Goal: Transaction & Acquisition: Purchase product/service

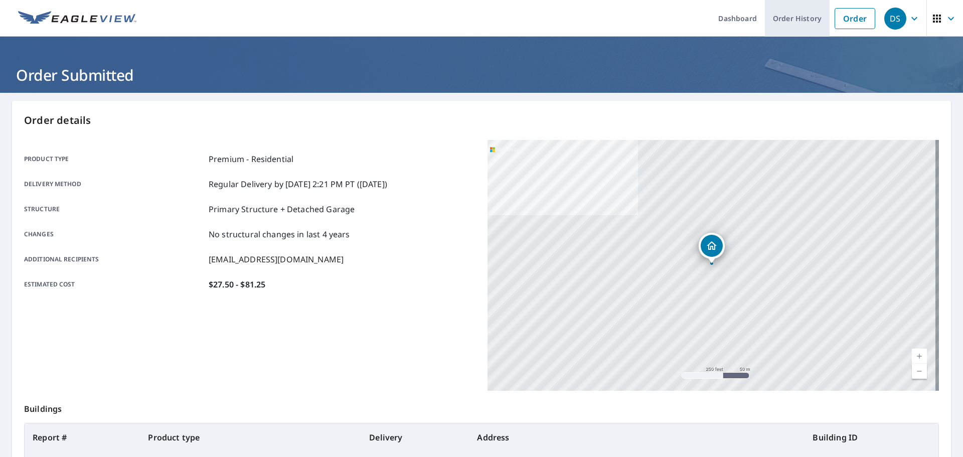
click at [815, 25] on link "Order History" at bounding box center [797, 18] width 65 height 37
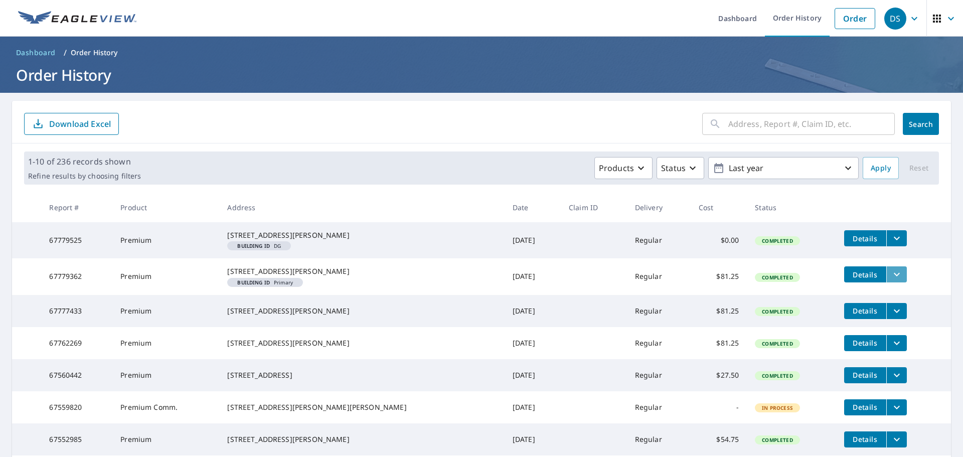
click at [891, 280] on icon "filesDropdownBtn-67779362" at bounding box center [897, 274] width 12 height 12
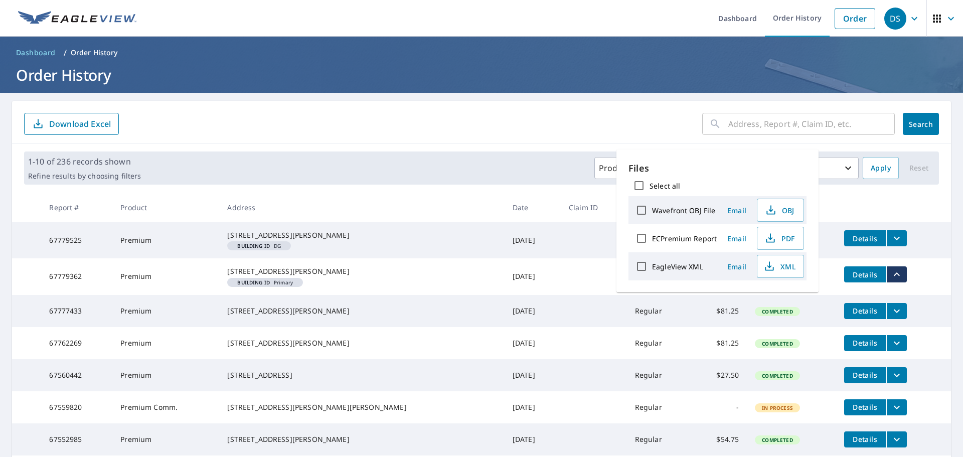
click at [928, 281] on td "Details" at bounding box center [893, 274] width 115 height 32
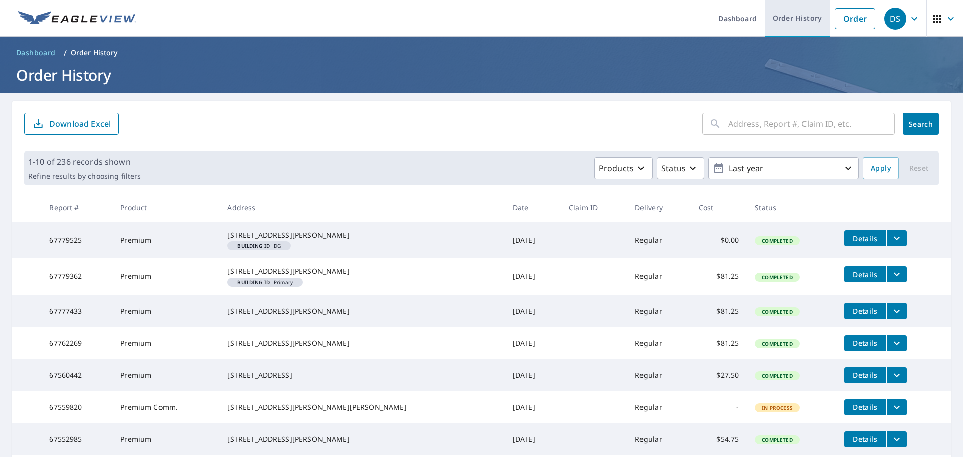
click at [797, 19] on link "Order History" at bounding box center [797, 18] width 65 height 37
click at [799, 20] on link "Order History" at bounding box center [797, 18] width 65 height 37
click at [785, 19] on link "Order History" at bounding box center [797, 18] width 65 height 37
click at [811, 18] on link "Order History" at bounding box center [797, 18] width 65 height 37
click at [853, 19] on link "Order" at bounding box center [855, 18] width 41 height 21
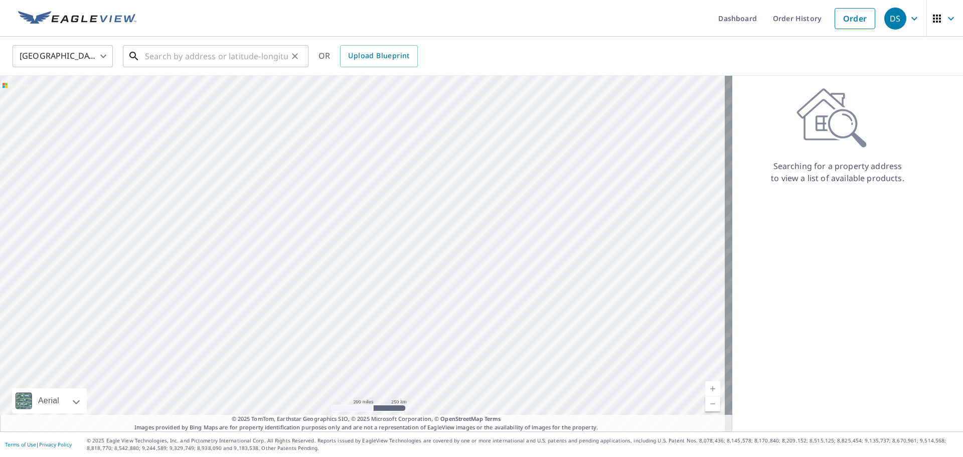
click at [241, 57] on input "text" at bounding box center [216, 56] width 143 height 28
click at [249, 52] on input "text" at bounding box center [216, 56] width 143 height 28
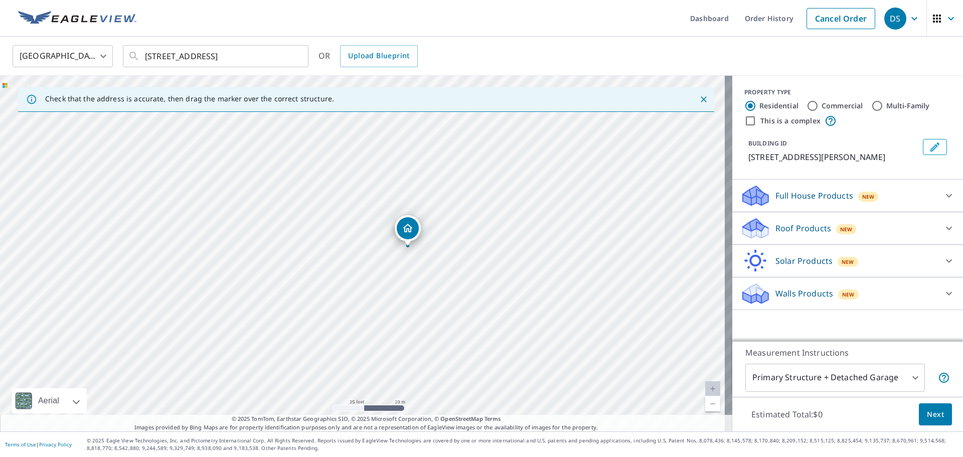
drag, startPoint x: 460, startPoint y: 261, endPoint x: 507, endPoint y: 240, distance: 51.9
click at [507, 240] on div "[STREET_ADDRESS]" at bounding box center [366, 254] width 732 height 356
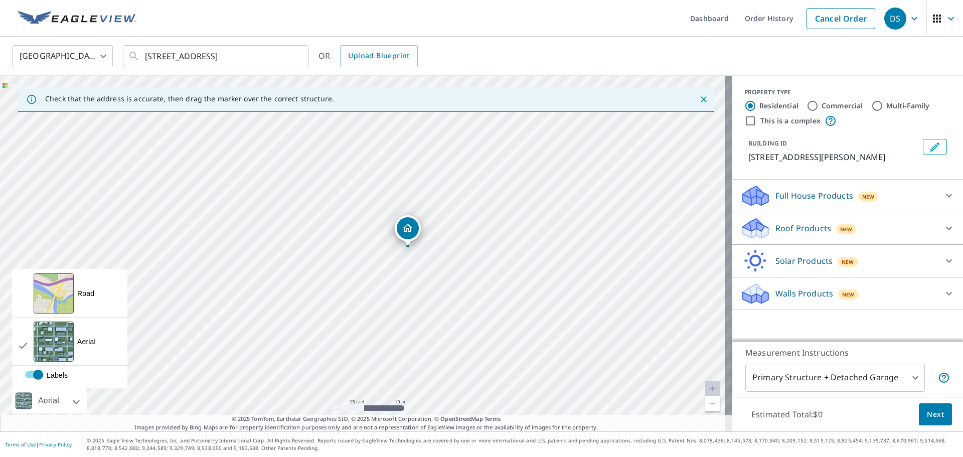
click at [75, 393] on div "Aerial" at bounding box center [49, 400] width 75 height 25
click at [95, 294] on div "Road A standard road map" at bounding box center [70, 293] width 114 height 48
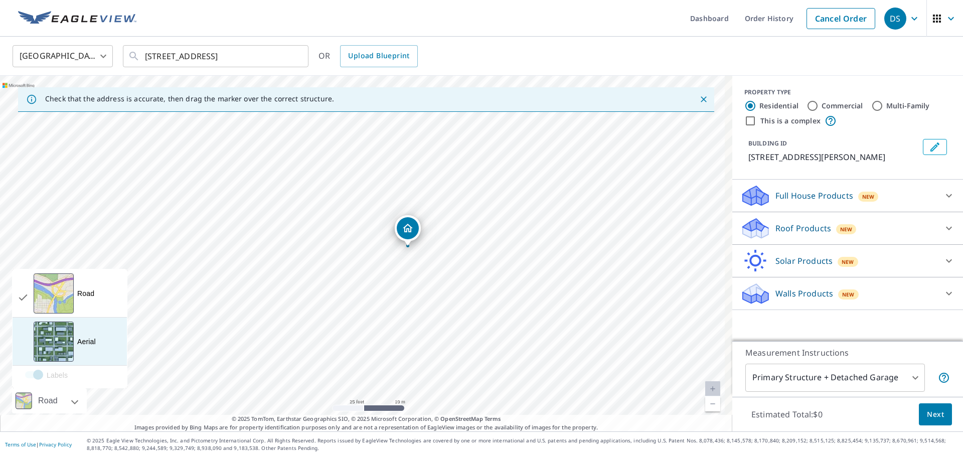
click at [94, 345] on div "Aerial" at bounding box center [86, 342] width 19 height 10
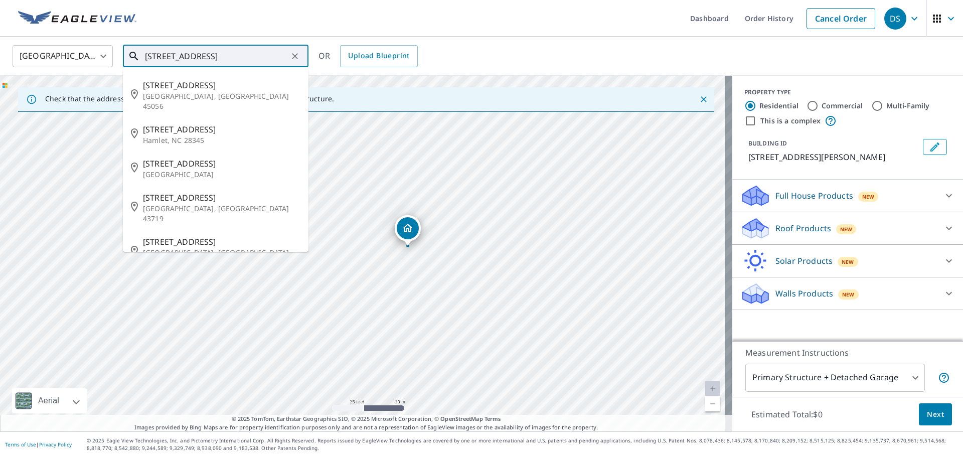
drag, startPoint x: 168, startPoint y: 56, endPoint x: 135, endPoint y: 57, distance: 32.1
click at [135, 57] on div "[STREET_ADDRESS] ​" at bounding box center [216, 56] width 186 height 22
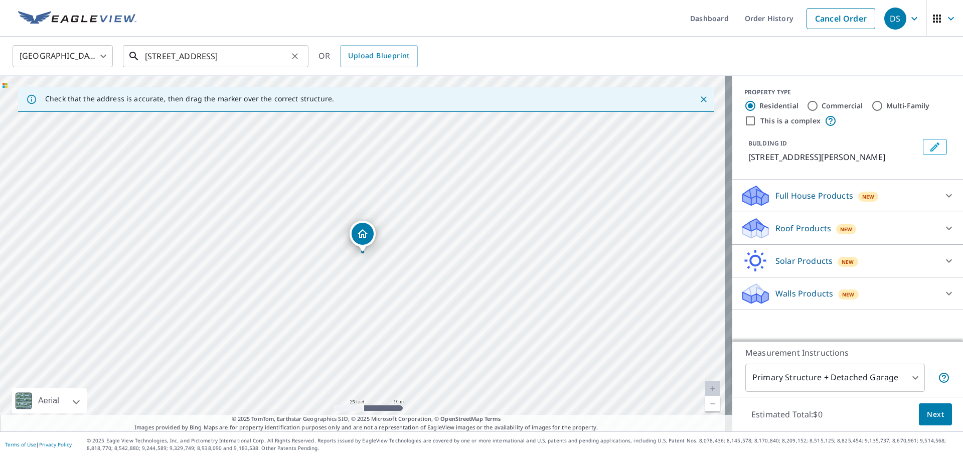
click at [250, 53] on input "[STREET_ADDRESS]" at bounding box center [216, 56] width 143 height 28
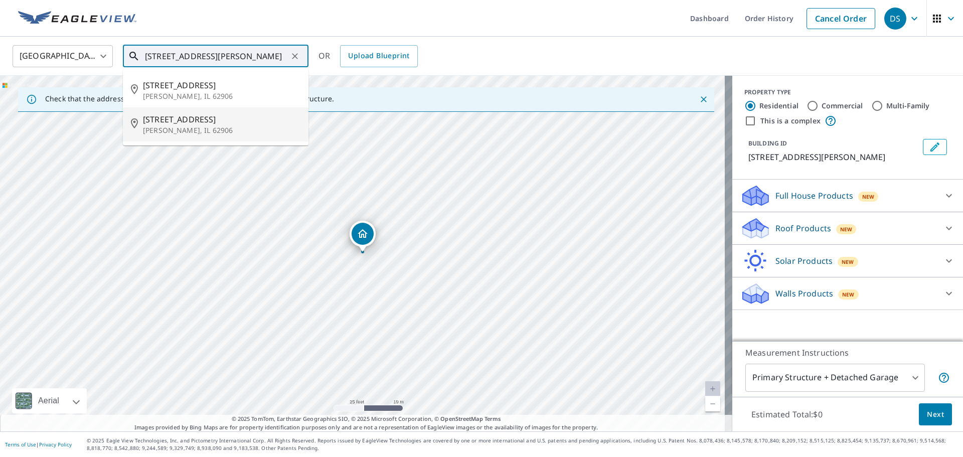
click at [193, 128] on p "[PERSON_NAME], IL 62906" at bounding box center [222, 130] width 158 height 10
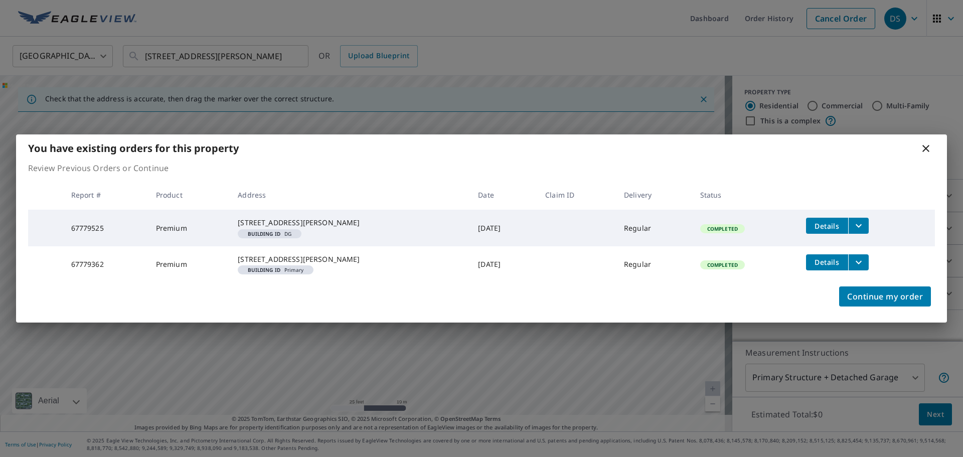
click at [926, 142] on icon at bounding box center [926, 148] width 12 height 12
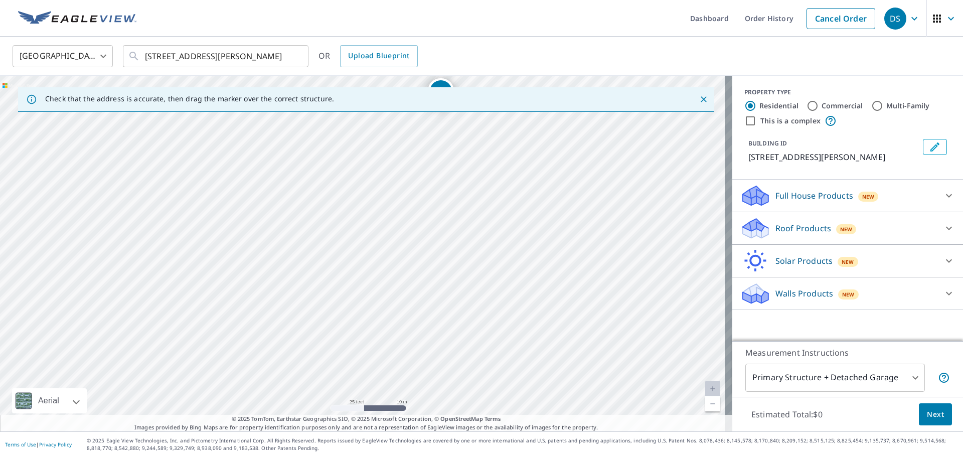
drag, startPoint x: 444, startPoint y: 321, endPoint x: 522, endPoint y: 178, distance: 162.6
click at [522, 178] on div "[STREET_ADDRESS][PERSON_NAME]" at bounding box center [366, 254] width 732 height 356
drag, startPoint x: 520, startPoint y: 334, endPoint x: 413, endPoint y: 198, distance: 173.2
click at [413, 198] on div "[STREET_ADDRESS][PERSON_NAME]" at bounding box center [366, 254] width 732 height 356
drag, startPoint x: 562, startPoint y: 310, endPoint x: 588, endPoint y: 387, distance: 81.5
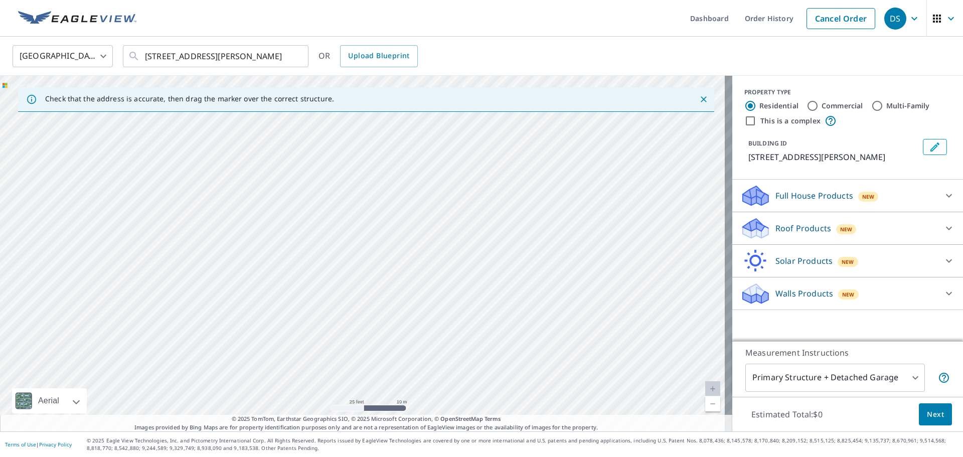
click at [588, 387] on div "[STREET_ADDRESS][PERSON_NAME]" at bounding box center [366, 254] width 732 height 356
drag, startPoint x: 500, startPoint y: 251, endPoint x: 606, endPoint y: 434, distance: 211.5
click at [606, 434] on div "Dashboard Order History Cancel Order DS United States [GEOGRAPHIC_DATA] ​ [STRE…" at bounding box center [481, 228] width 963 height 457
click at [684, 381] on div "[STREET_ADDRESS][PERSON_NAME]" at bounding box center [366, 254] width 732 height 356
drag, startPoint x: 578, startPoint y: 243, endPoint x: 612, endPoint y: 432, distance: 192.0
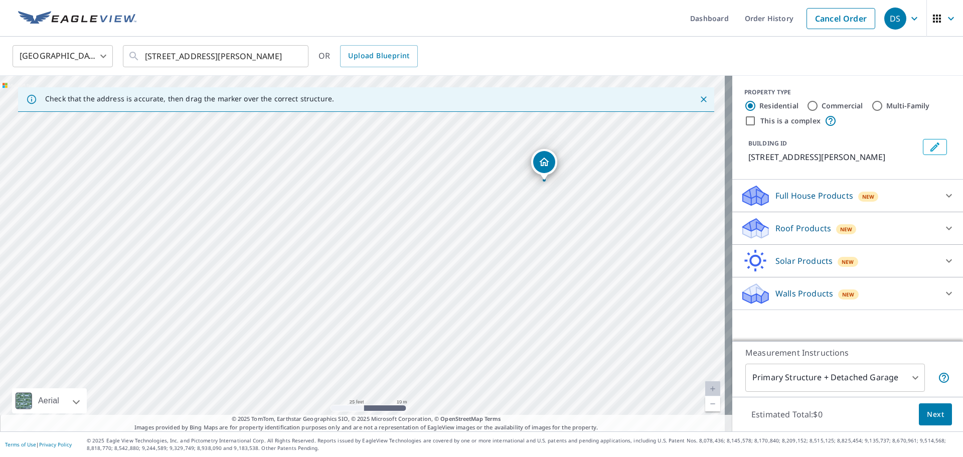
click at [612, 432] on div "Dashboard Order History Cancel Order DS United States [GEOGRAPHIC_DATA] ​ [STRE…" at bounding box center [481, 228] width 963 height 457
click at [581, 372] on div "[STREET_ADDRESS][PERSON_NAME]" at bounding box center [366, 254] width 732 height 356
click at [543, 218] on div "[STREET_ADDRESS][PERSON_NAME]" at bounding box center [366, 254] width 732 height 356
click at [367, 155] on div "[STREET_ADDRESS][PERSON_NAME]" at bounding box center [366, 254] width 732 height 356
drag, startPoint x: 494, startPoint y: 204, endPoint x: 512, endPoint y: 325, distance: 122.2
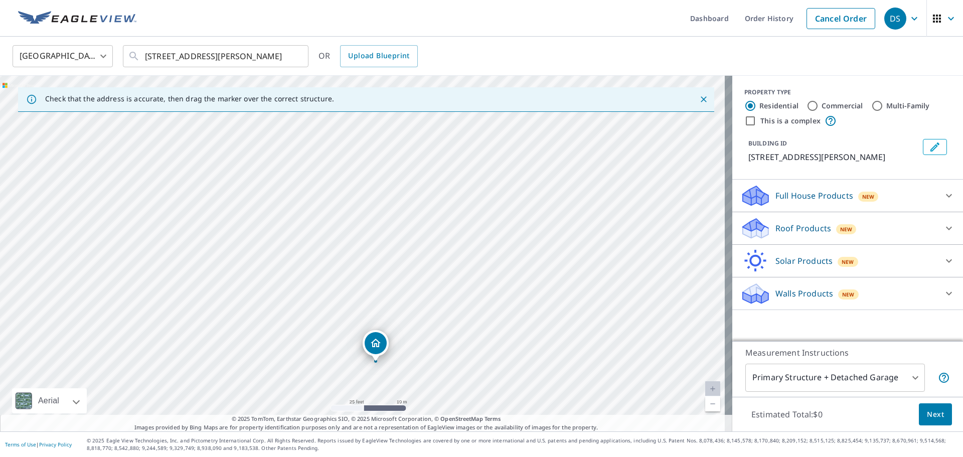
click at [512, 325] on div "[STREET_ADDRESS][PERSON_NAME]" at bounding box center [366, 254] width 732 height 356
drag, startPoint x: 476, startPoint y: 277, endPoint x: 486, endPoint y: 392, distance: 114.8
click at [486, 392] on div "[STREET_ADDRESS][PERSON_NAME]" at bounding box center [366, 254] width 732 height 356
click at [511, 307] on div "[STREET_ADDRESS][PERSON_NAME]" at bounding box center [366, 254] width 732 height 356
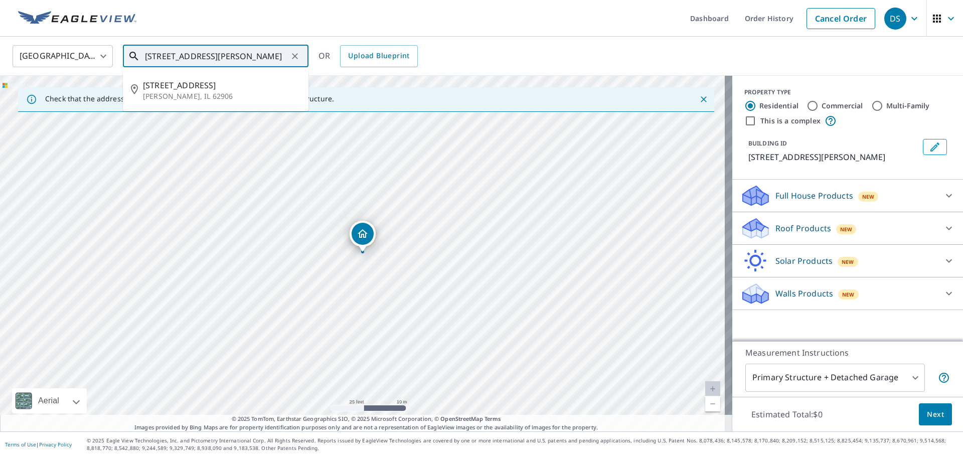
click at [149, 57] on input "[STREET_ADDRESS][PERSON_NAME]" at bounding box center [216, 56] width 143 height 28
click at [169, 58] on input "[STREET_ADDRESS][PERSON_NAME]" at bounding box center [216, 56] width 143 height 28
click at [231, 95] on p "[PERSON_NAME], IL 62906" at bounding box center [222, 96] width 158 height 10
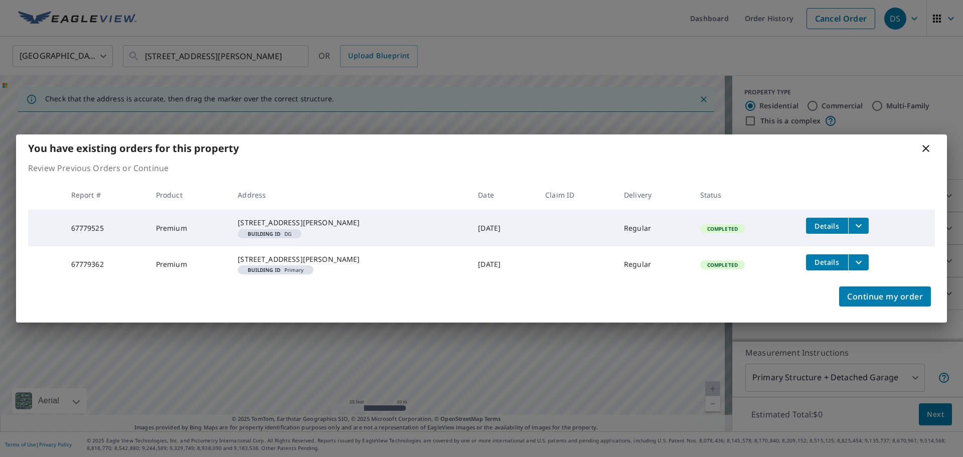
click at [933, 141] on div "You have existing orders for this property" at bounding box center [481, 148] width 931 height 28
click at [927, 145] on icon at bounding box center [926, 148] width 7 height 7
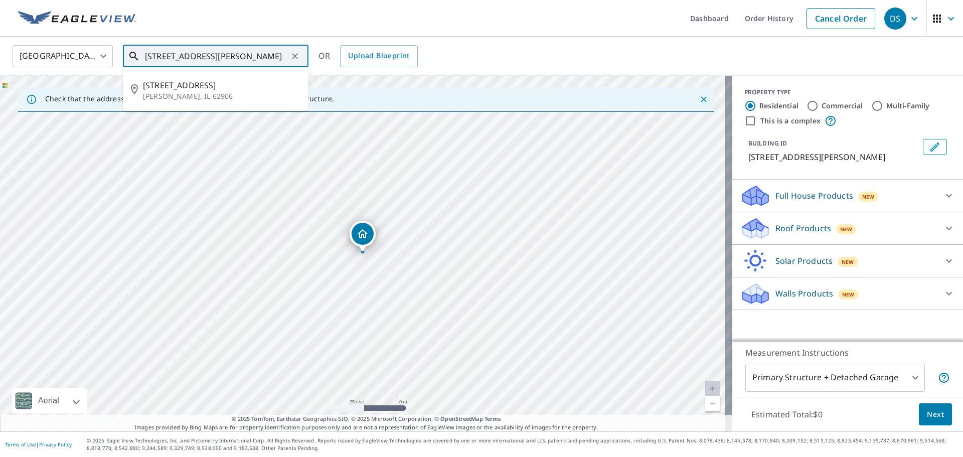
click at [152, 60] on input "[STREET_ADDRESS][PERSON_NAME]" at bounding box center [216, 56] width 143 height 28
click at [146, 51] on input "[STREET_ADDRESS][PERSON_NAME]" at bounding box center [216, 56] width 143 height 28
click at [148, 53] on input "[STREET_ADDRESS][PERSON_NAME]" at bounding box center [216, 56] width 143 height 28
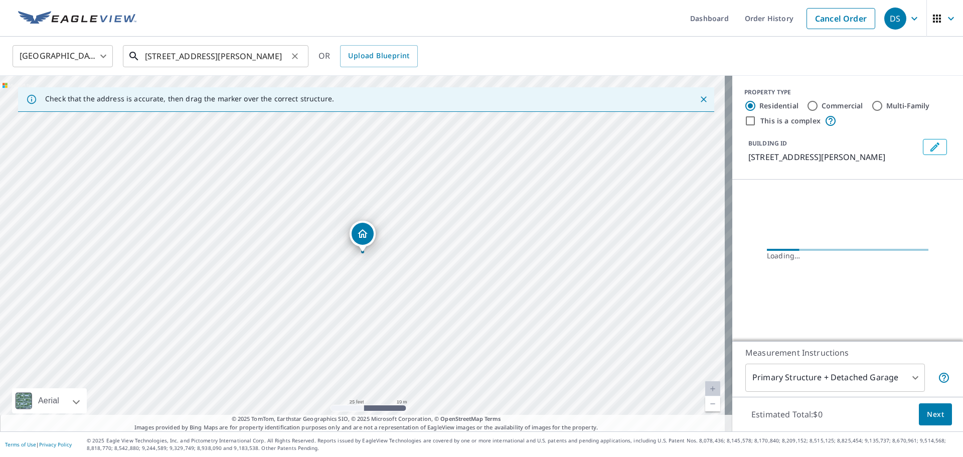
click at [151, 59] on input "[STREET_ADDRESS][PERSON_NAME]" at bounding box center [216, 56] width 143 height 28
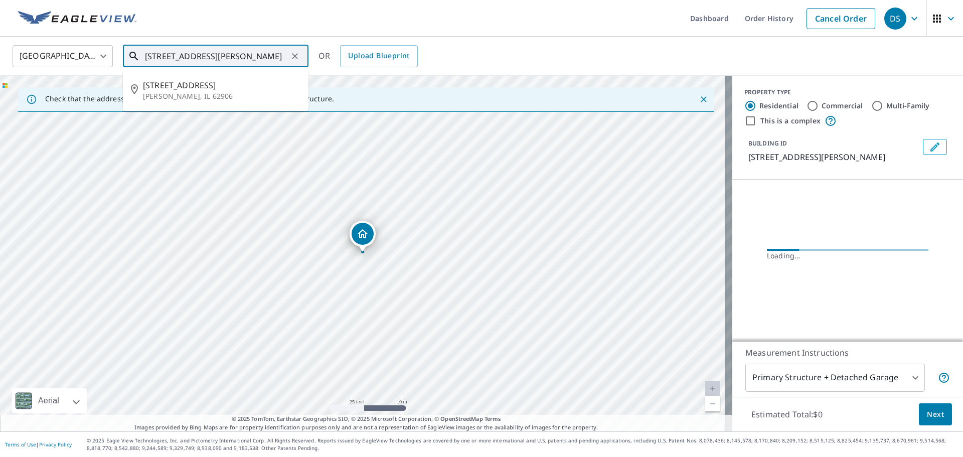
drag, startPoint x: 161, startPoint y: 57, endPoint x: 145, endPoint y: 59, distance: 15.2
click at [145, 59] on input "[STREET_ADDRESS][PERSON_NAME]" at bounding box center [216, 56] width 143 height 28
click at [165, 94] on p "[PERSON_NAME], IL 62906" at bounding box center [222, 96] width 158 height 10
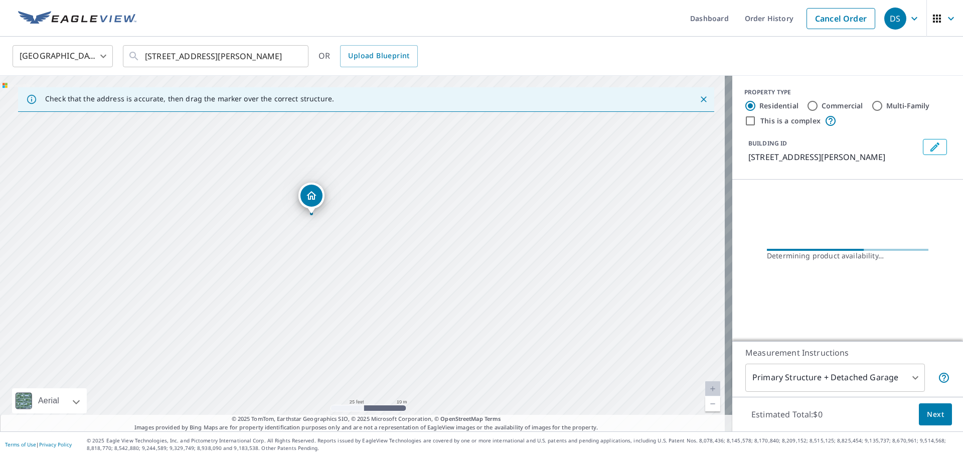
drag, startPoint x: 576, startPoint y: 332, endPoint x: 501, endPoint y: 261, distance: 103.3
click at [501, 261] on div "[STREET_ADDRESS][PERSON_NAME]" at bounding box center [366, 254] width 732 height 356
click at [466, 319] on div "[STREET_ADDRESS][PERSON_NAME]" at bounding box center [366, 254] width 732 height 356
click at [469, 308] on div "[STREET_ADDRESS][PERSON_NAME]" at bounding box center [366, 254] width 732 height 356
drag, startPoint x: 552, startPoint y: 332, endPoint x: 440, endPoint y: 218, distance: 159.6
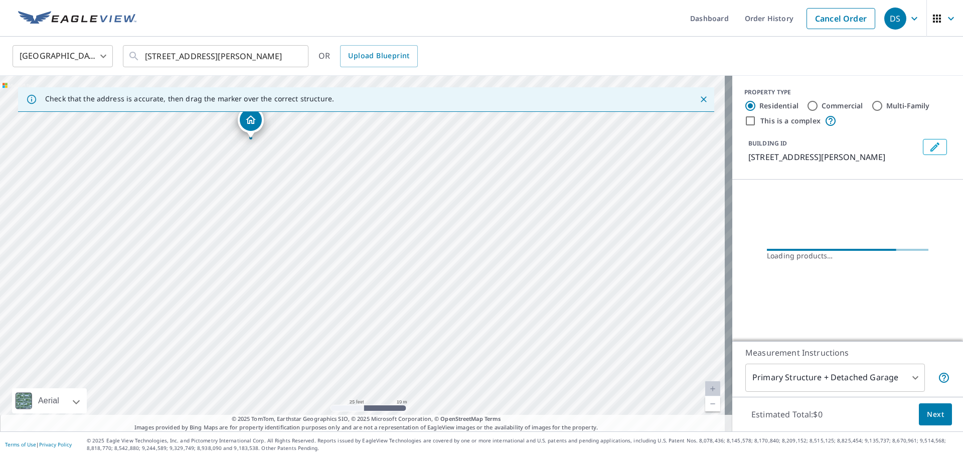
click at [440, 218] on div "[STREET_ADDRESS][PERSON_NAME]" at bounding box center [366, 254] width 732 height 356
click at [422, 286] on div "[STREET_ADDRESS][PERSON_NAME]" at bounding box center [366, 254] width 732 height 356
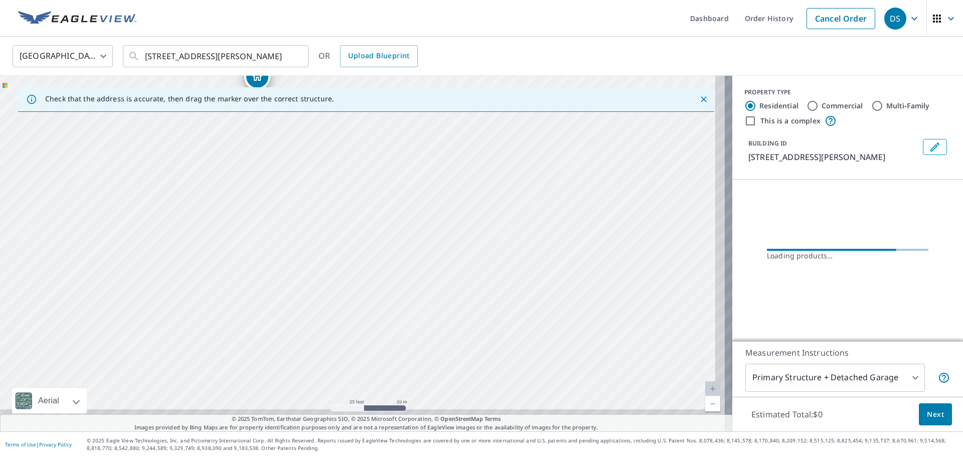
drag, startPoint x: 495, startPoint y: 344, endPoint x: 389, endPoint y: 185, distance: 191.0
click at [389, 185] on div "[STREET_ADDRESS][PERSON_NAME]" at bounding box center [366, 254] width 732 height 356
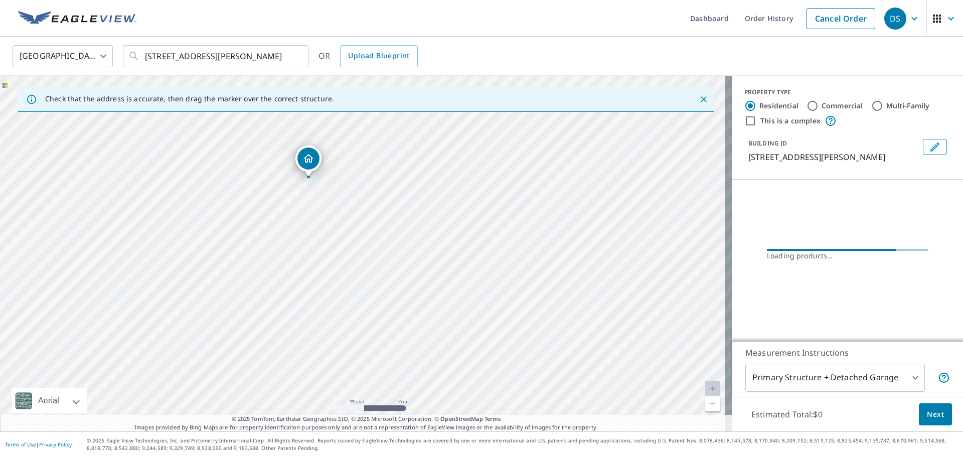
drag, startPoint x: 421, startPoint y: 217, endPoint x: 477, endPoint y: 307, distance: 105.0
click at [477, 307] on div "[STREET_ADDRESS][PERSON_NAME]" at bounding box center [366, 254] width 732 height 356
drag, startPoint x: 315, startPoint y: 167, endPoint x: 485, endPoint y: 313, distance: 223.8
drag, startPoint x: 361, startPoint y: 230, endPoint x: 361, endPoint y: 219, distance: 10.5
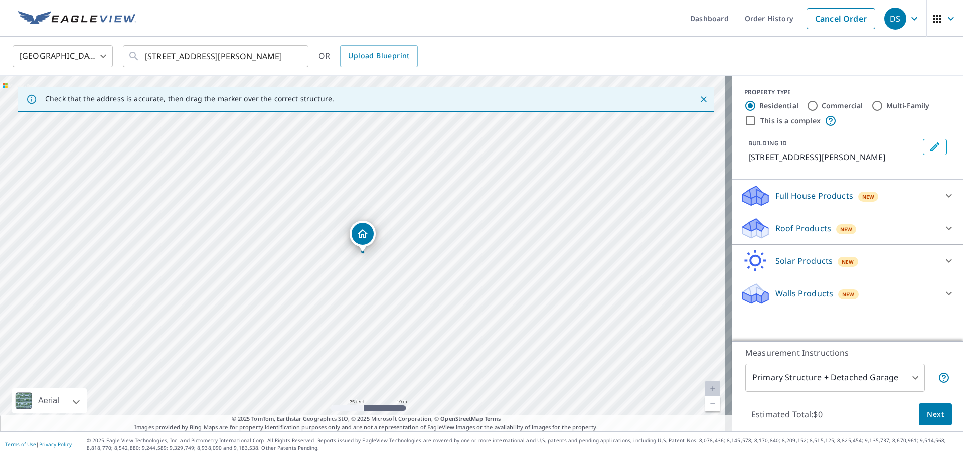
click at [474, 116] on div "[STREET_ADDRESS][PERSON_NAME]" at bounding box center [366, 254] width 732 height 356
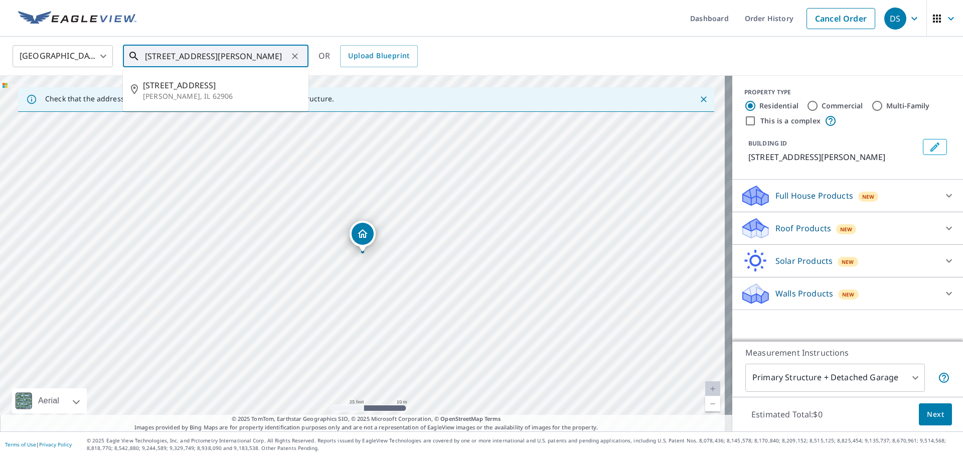
click at [156, 57] on input "[STREET_ADDRESS][PERSON_NAME]" at bounding box center [216, 56] width 143 height 28
click at [159, 58] on input "[STREET_ADDRESS][PERSON_NAME]" at bounding box center [216, 56] width 143 height 28
click at [209, 92] on p "[PERSON_NAME], IL 62906" at bounding box center [222, 96] width 158 height 10
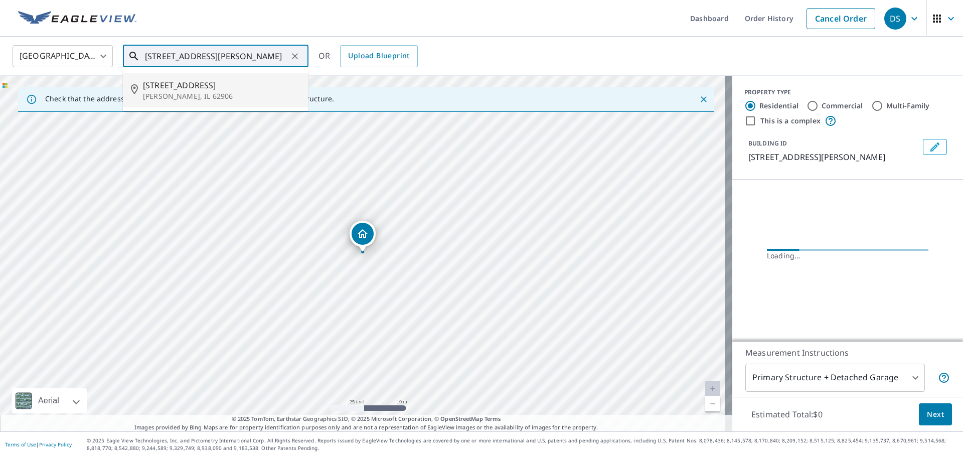
click at [163, 58] on input "[STREET_ADDRESS][PERSON_NAME]" at bounding box center [216, 56] width 143 height 28
click at [159, 54] on input "[STREET_ADDRESS][PERSON_NAME]" at bounding box center [216, 56] width 143 height 28
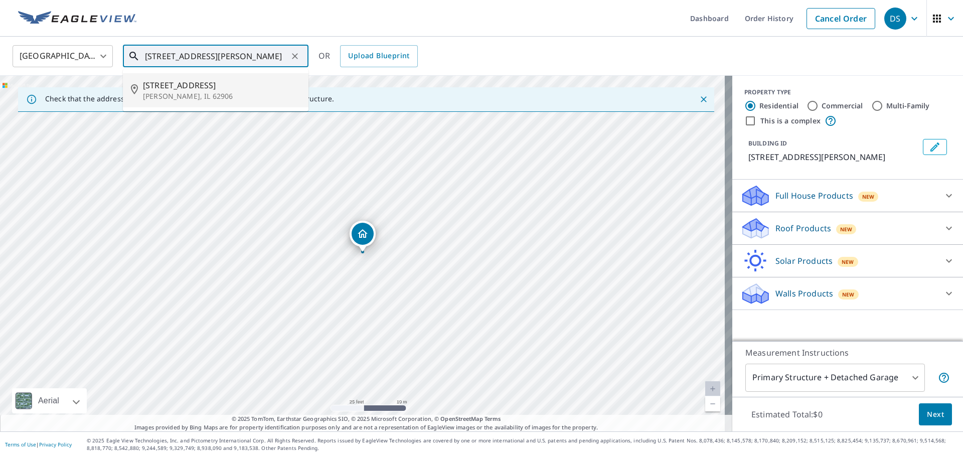
click at [218, 99] on p "[PERSON_NAME], IL 62906" at bounding box center [222, 96] width 158 height 10
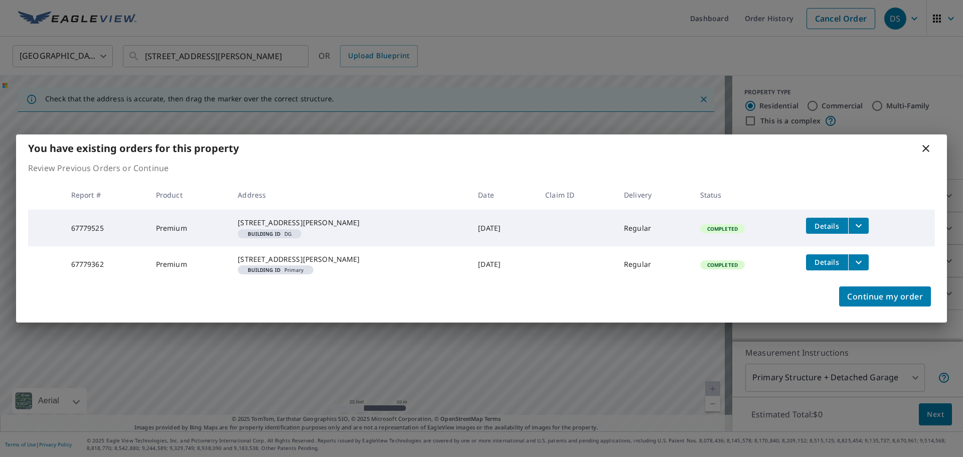
click at [927, 142] on icon at bounding box center [926, 148] width 12 height 12
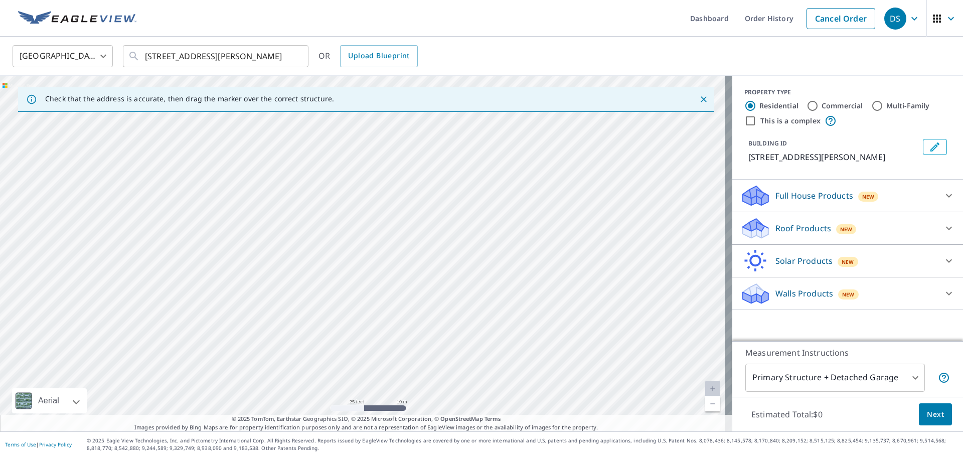
drag, startPoint x: 467, startPoint y: 311, endPoint x: 467, endPoint y: 112, distance: 198.2
drag, startPoint x: 467, startPoint y: 112, endPoint x: 493, endPoint y: 372, distance: 260.7
click at [493, 372] on div "[STREET_ADDRESS][PERSON_NAME]" at bounding box center [366, 254] width 732 height 356
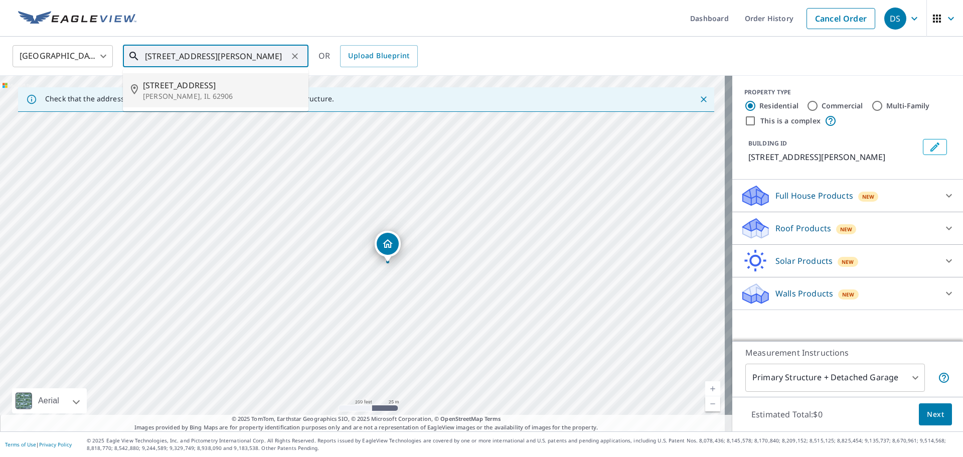
click at [158, 58] on input "[STREET_ADDRESS][PERSON_NAME]" at bounding box center [216, 56] width 143 height 28
type input "[STREET_ADDRESS][PERSON_NAME]"
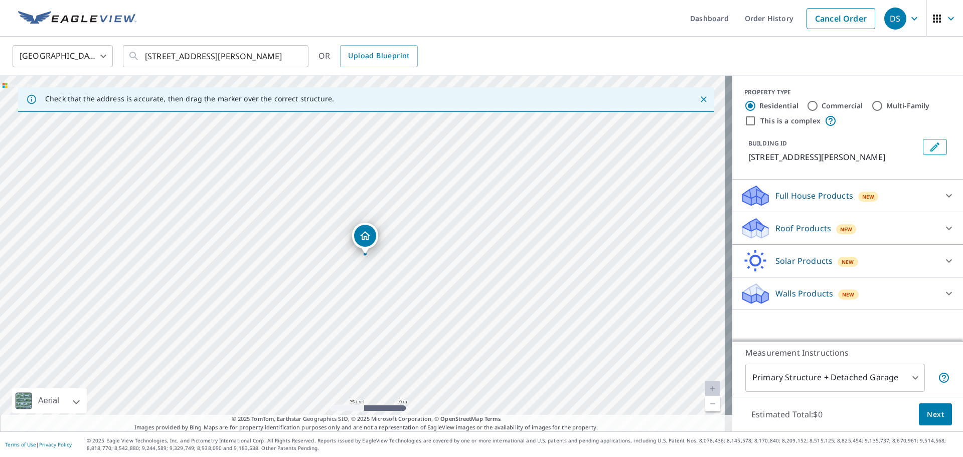
drag, startPoint x: 419, startPoint y: 156, endPoint x: 393, endPoint y: 207, distance: 57.9
click at [393, 207] on div "[STREET_ADDRESS][PERSON_NAME]" at bounding box center [366, 254] width 732 height 356
drag, startPoint x: 420, startPoint y: 325, endPoint x: 425, endPoint y: 236, distance: 88.9
click at [425, 236] on div "[STREET_ADDRESS][PERSON_NAME]" at bounding box center [366, 254] width 732 height 356
drag, startPoint x: 344, startPoint y: 195, endPoint x: 429, endPoint y: 277, distance: 118.5
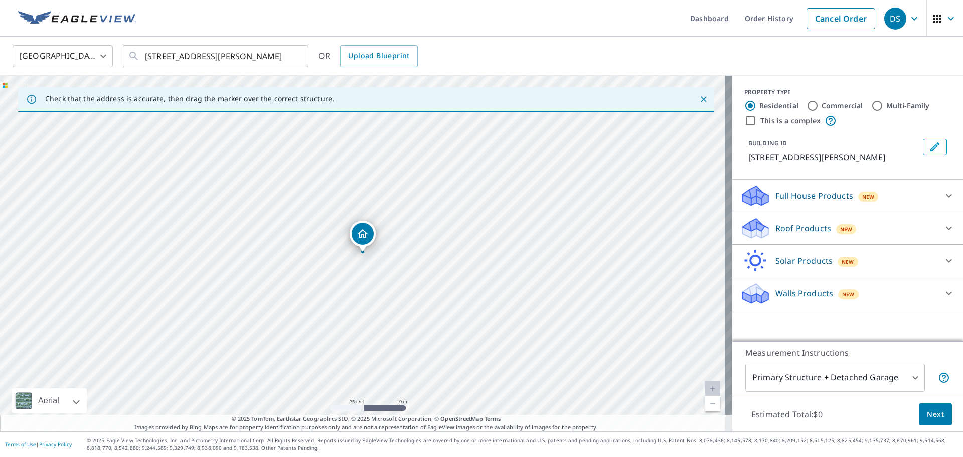
click at [356, 229] on div "Dropped pin, building 1, Residential property, 103 E Spring St Anna, IL 62906" at bounding box center [363, 234] width 22 height 22
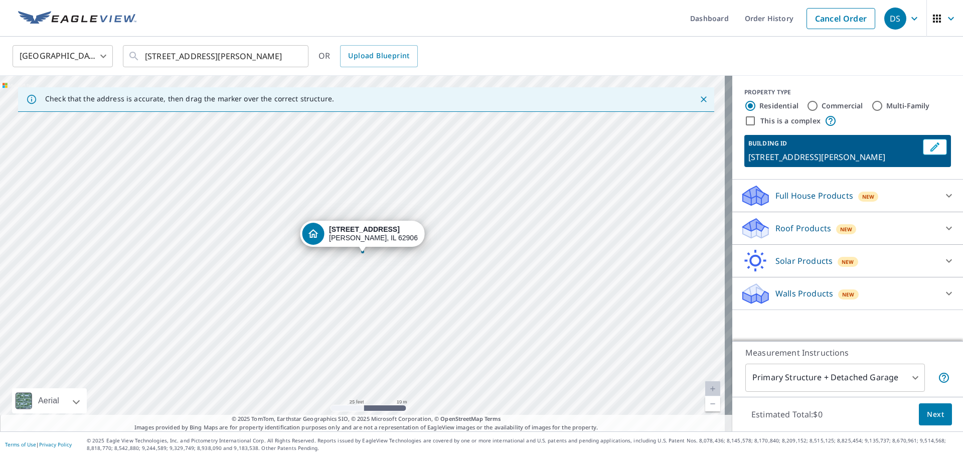
click at [292, 167] on div "[STREET_ADDRESS][PERSON_NAME]" at bounding box center [366, 254] width 732 height 356
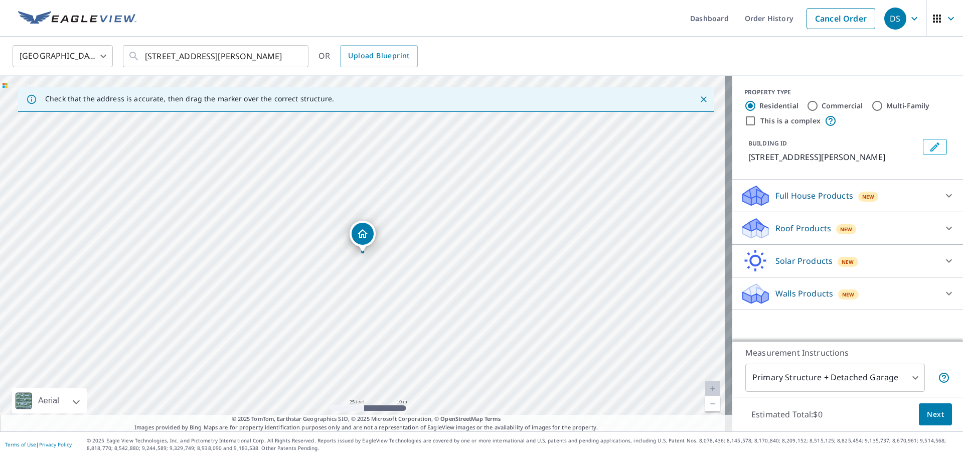
click at [292, 167] on div "[STREET_ADDRESS][PERSON_NAME]" at bounding box center [366, 254] width 732 height 356
drag, startPoint x: 858, startPoint y: 233, endPoint x: 936, endPoint y: 226, distance: 77.5
click at [943, 226] on icon at bounding box center [949, 228] width 12 height 12
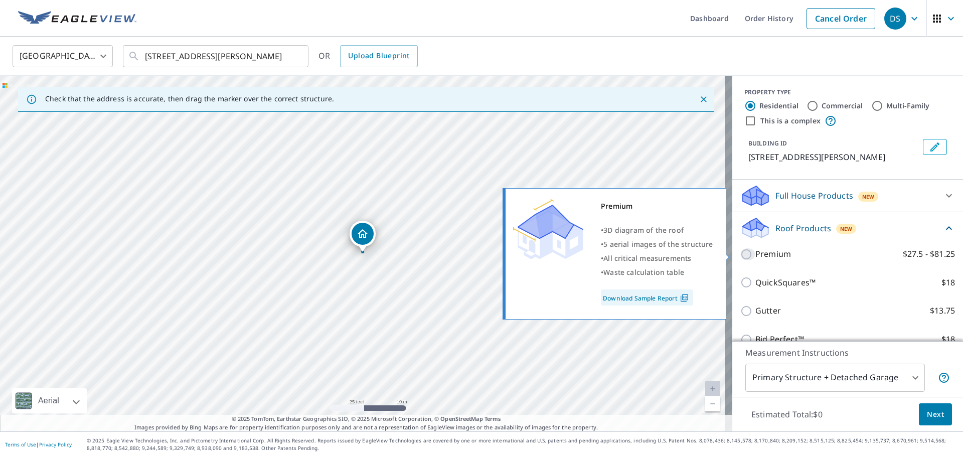
click at [741, 252] on input "Premium $27.5 - $81.25" at bounding box center [748, 254] width 15 height 12
checkbox input "true"
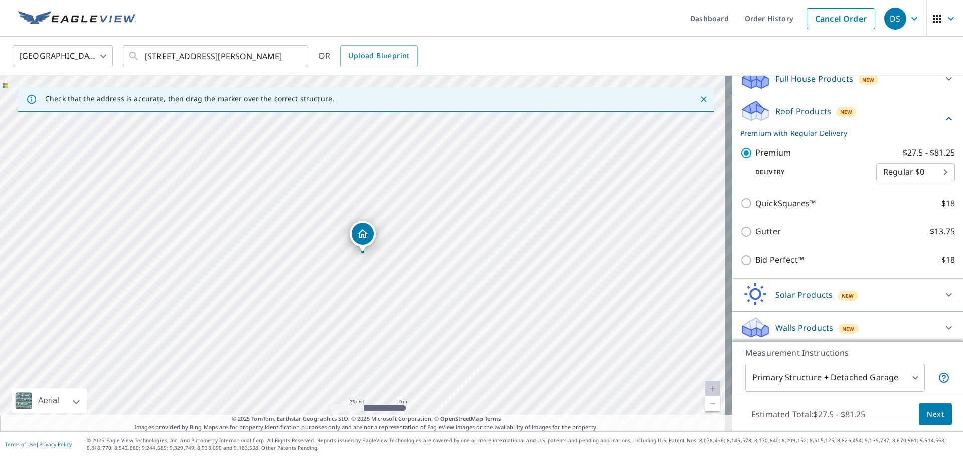
scroll to position [120, 0]
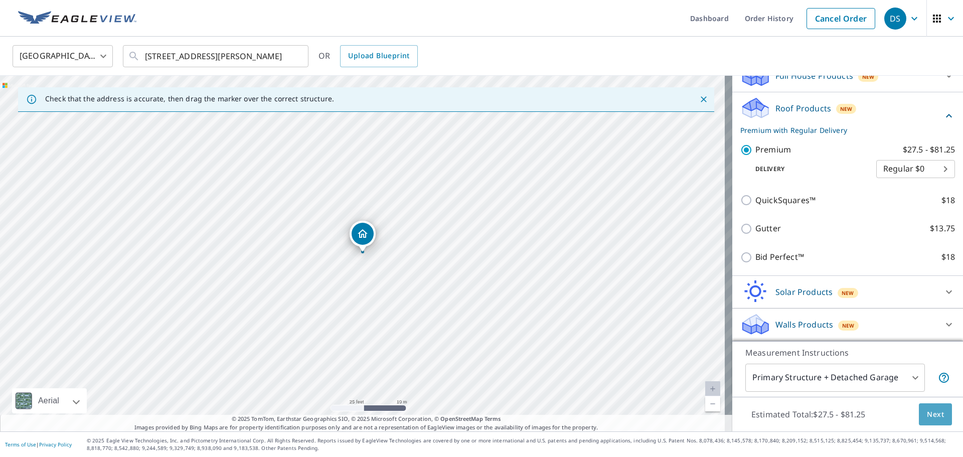
drag, startPoint x: 928, startPoint y: 404, endPoint x: 928, endPoint y: 414, distance: 10.0
click at [928, 414] on span "Next" at bounding box center [935, 414] width 17 height 13
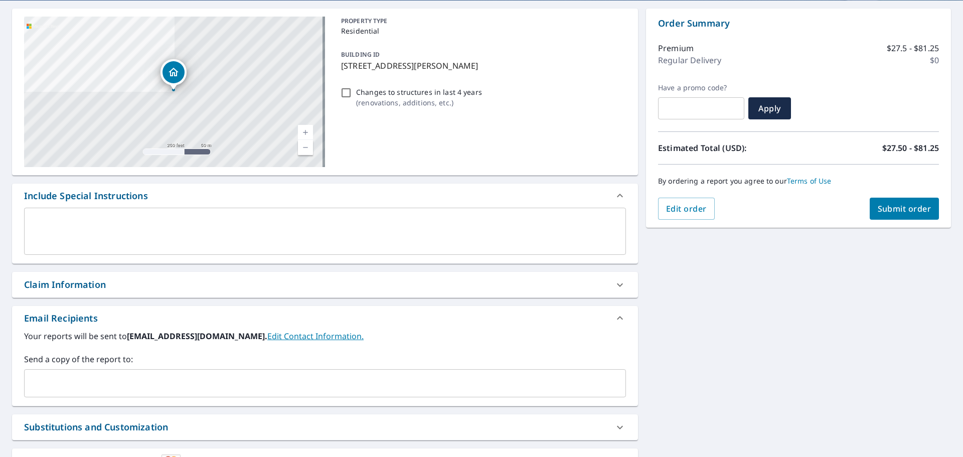
scroll to position [135, 0]
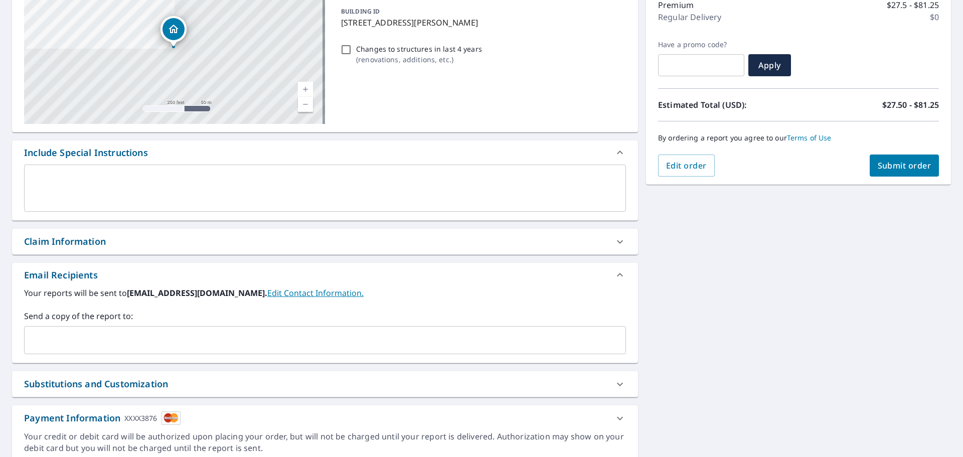
click at [76, 190] on textarea at bounding box center [325, 188] width 588 height 29
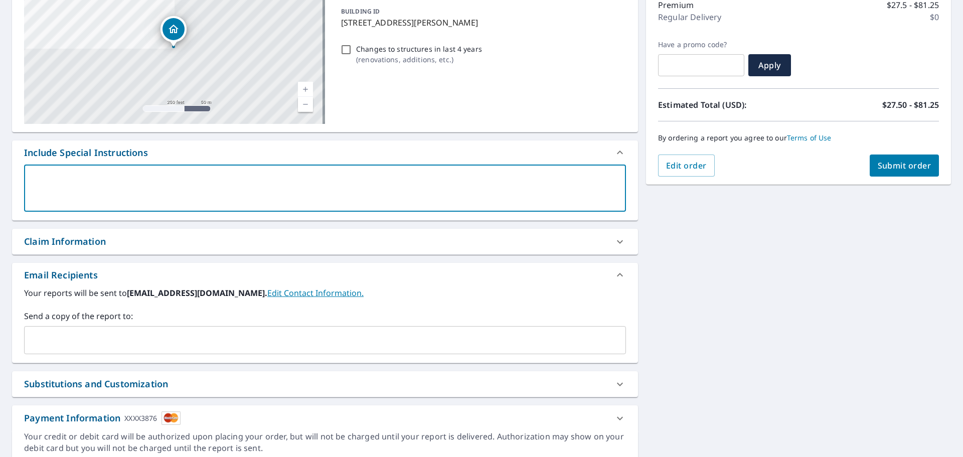
type textarea "I"
type textarea "x"
type textarea "I"
type textarea "x"
type textarea "I n"
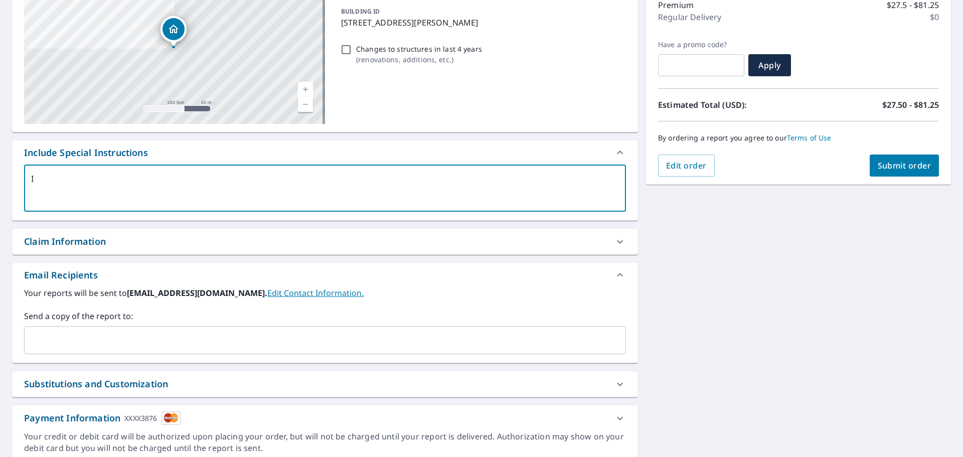
type textarea "x"
type textarea "I ne"
type textarea "x"
type textarea "I nee"
type textarea "x"
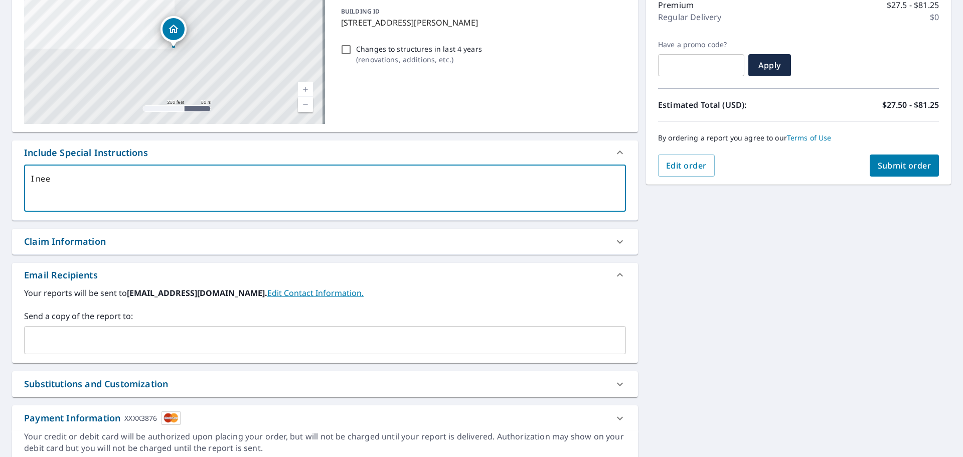
type textarea "I need"
type textarea "x"
type textarea "I need"
type textarea "x"
type textarea "I need t"
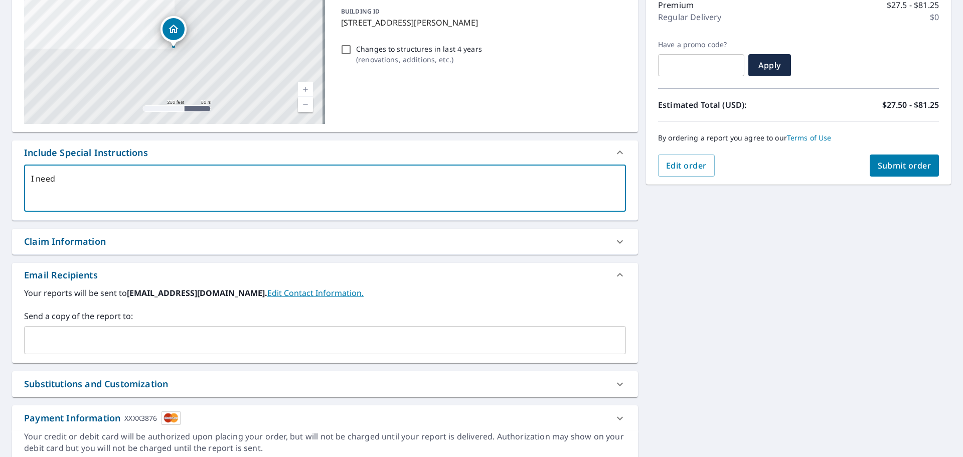
type textarea "x"
type textarea "I need th"
type textarea "x"
type textarea "I need thi"
type textarea "x"
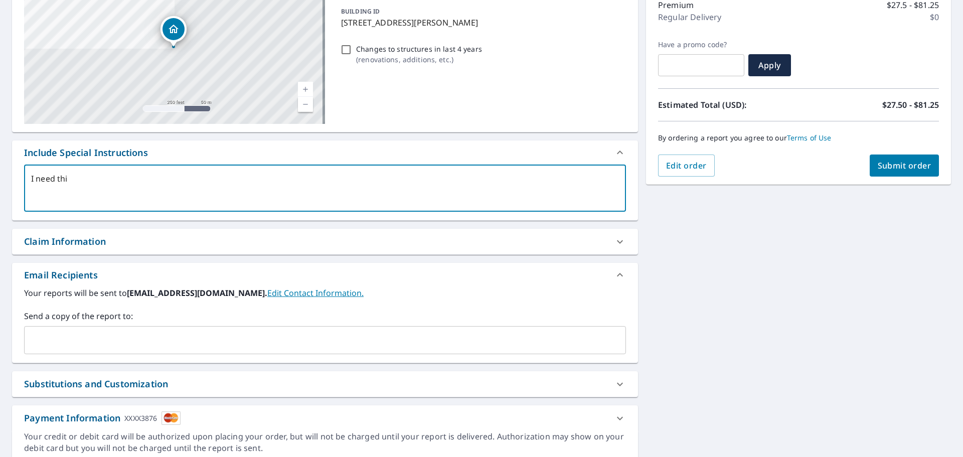
type textarea "I need this"
type textarea "x"
type textarea "I need this"
type textarea "x"
type textarea "I need this e"
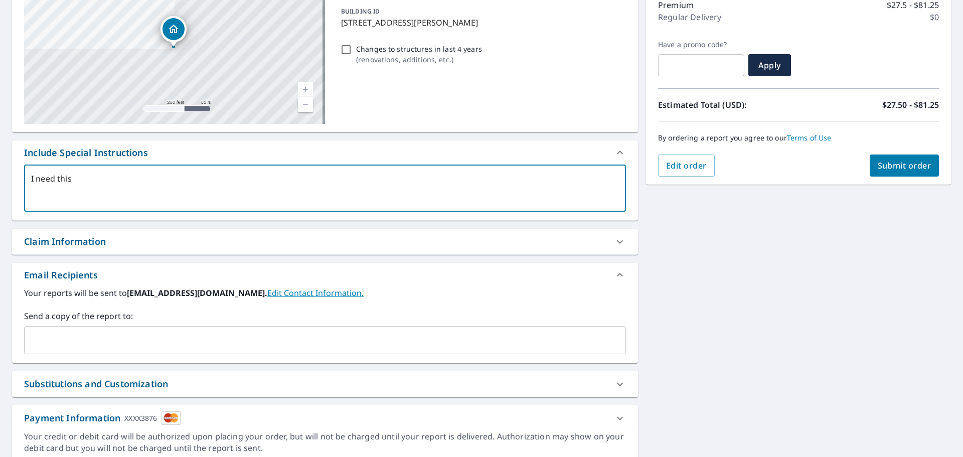
type textarea "x"
type textarea "I need this ea"
type textarea "x"
type textarea "I need this eag"
type textarea "x"
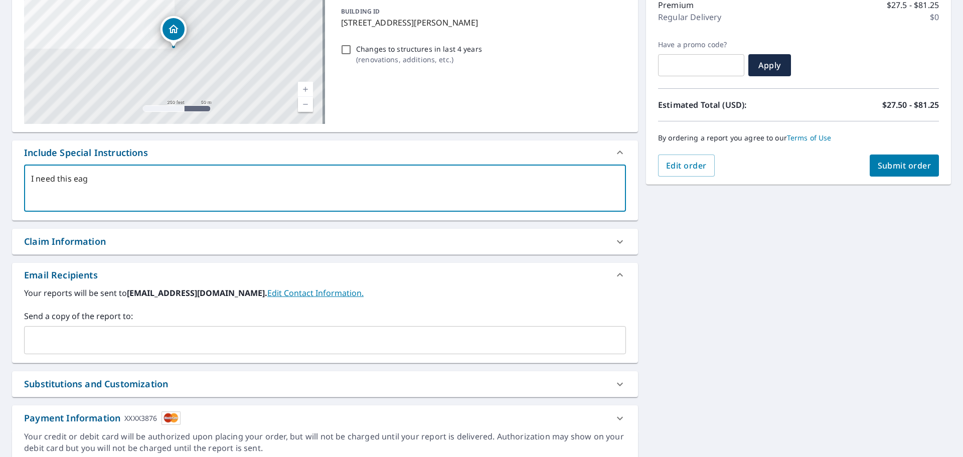
type textarea "I need this eagl"
type textarea "x"
type textarea "I need this eagle"
type textarea "x"
type textarea "I need this eagle"
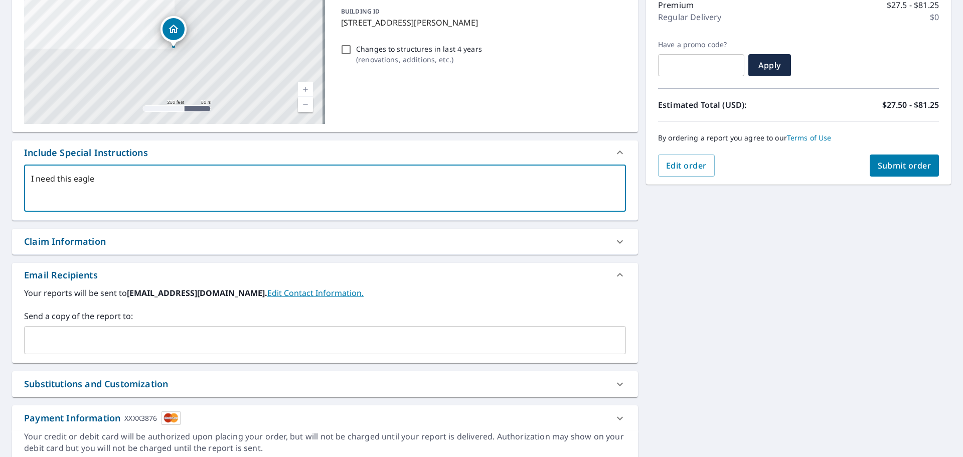
type textarea "x"
type textarea "I need this eagle v"
type textarea "x"
type textarea "I need this eagle vi"
type textarea "x"
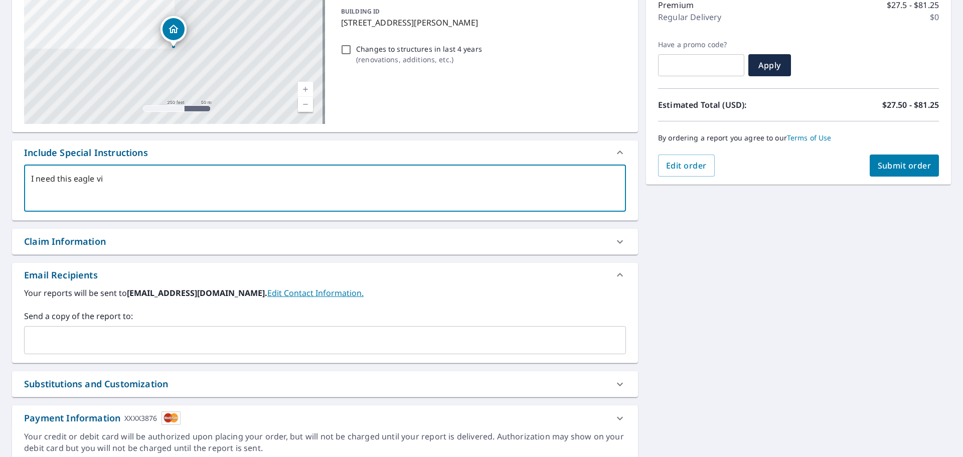
type textarea "I need this eagle vie"
type textarea "x"
type textarea "I need this eagle view"
type textarea "x"
type textarea "I need this eagle view"
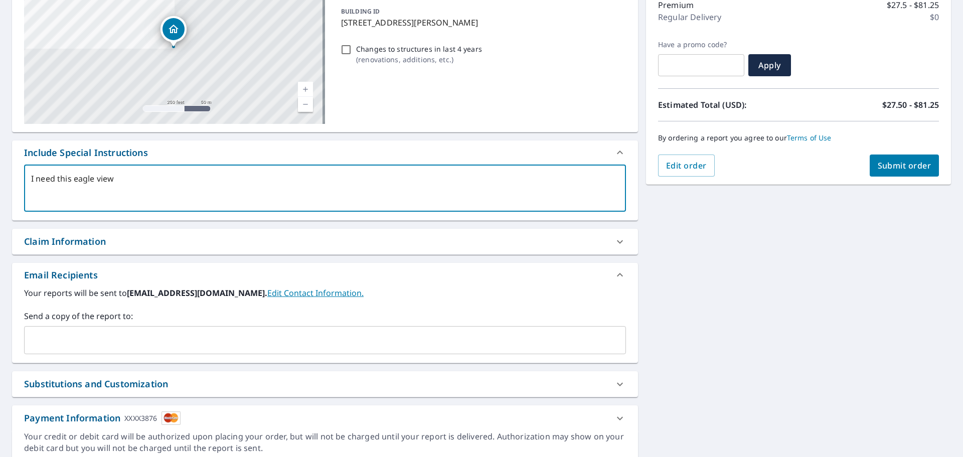
type textarea "x"
type textarea "I need this eagle view r"
type textarea "x"
type textarea "I need this eagle view re"
type textarea "x"
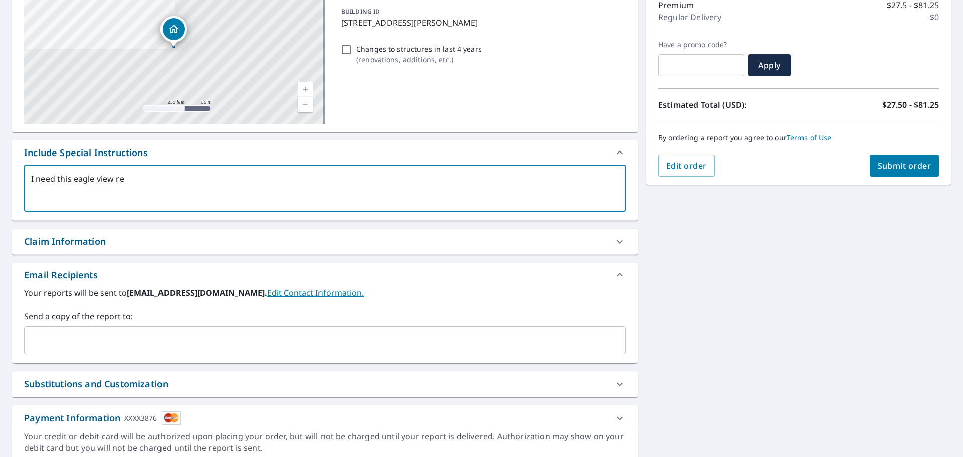
type textarea "I need this eagle view rep"
type textarea "x"
type textarea "I need this eagle view repl"
type textarea "x"
type textarea "I need this eagle view repla"
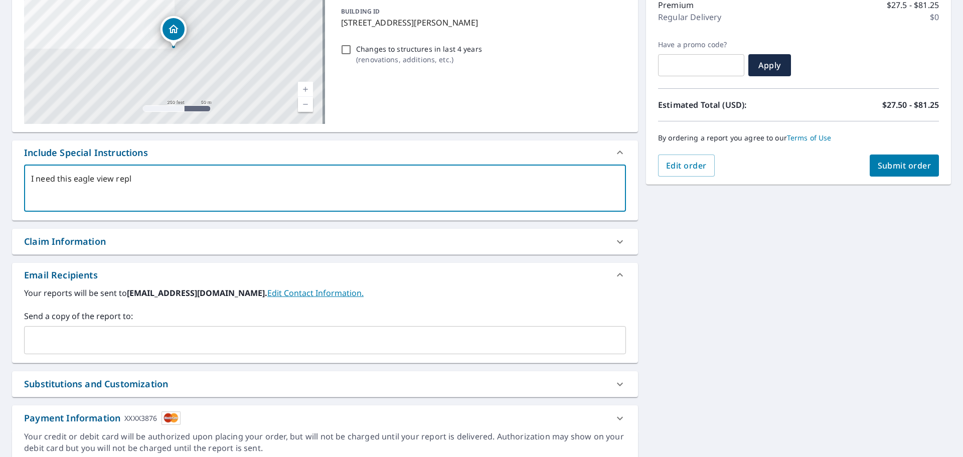
type textarea "x"
type textarea "I need this eagle view replac"
type textarea "x"
type textarea "I need this eagle view replace"
type textarea "x"
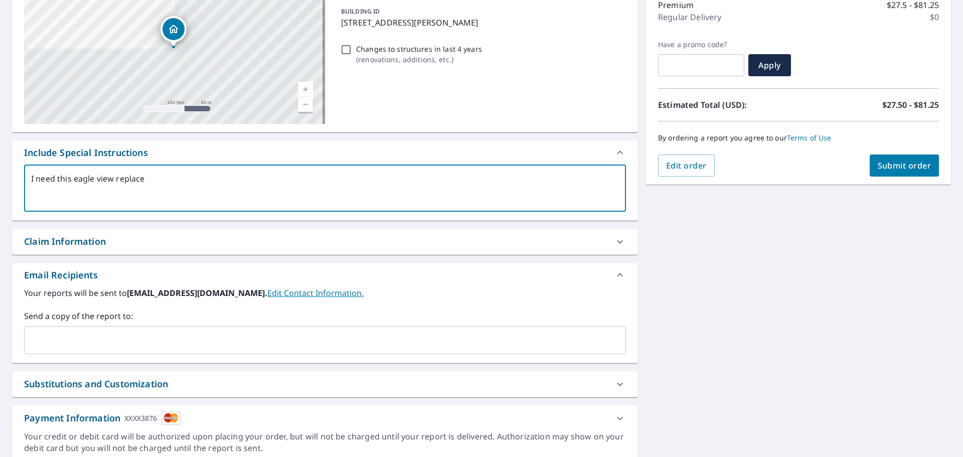
type textarea "I need this eagle view replaced"
type textarea "x"
type textarea "I need this eagle view replaced"
type textarea "x"
type textarea "I need this eagle view replaced w"
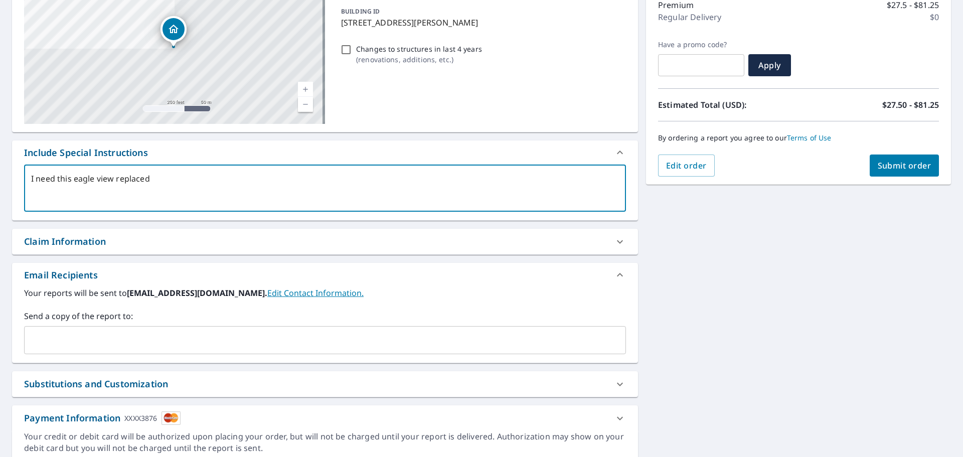
type textarea "x"
type textarea "I need this eagle view replaced [PERSON_NAME]"
type textarea "x"
type textarea "I need this eagle view replaced we"
type textarea "x"
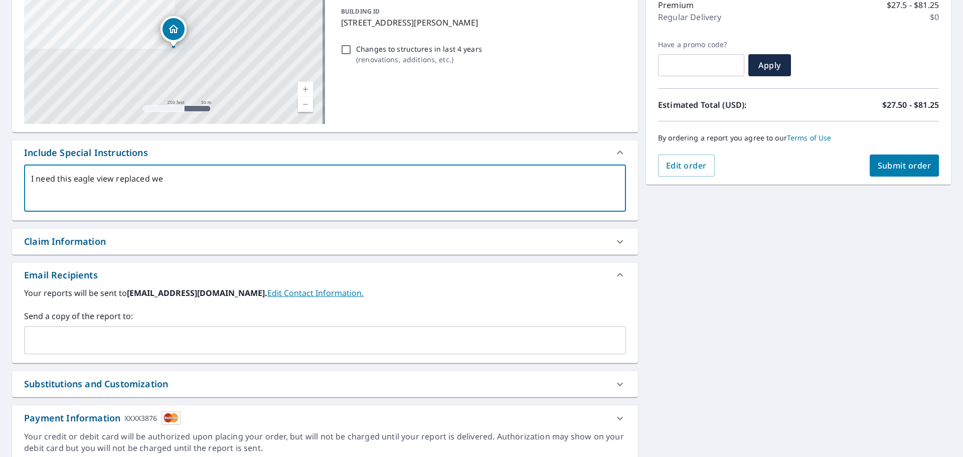
type textarea "I need this eagle view replaced w"
type textarea "x"
type textarea "I need this eagle view replaced wi"
type textarea "x"
type textarea "I need this eagle view replaced wit"
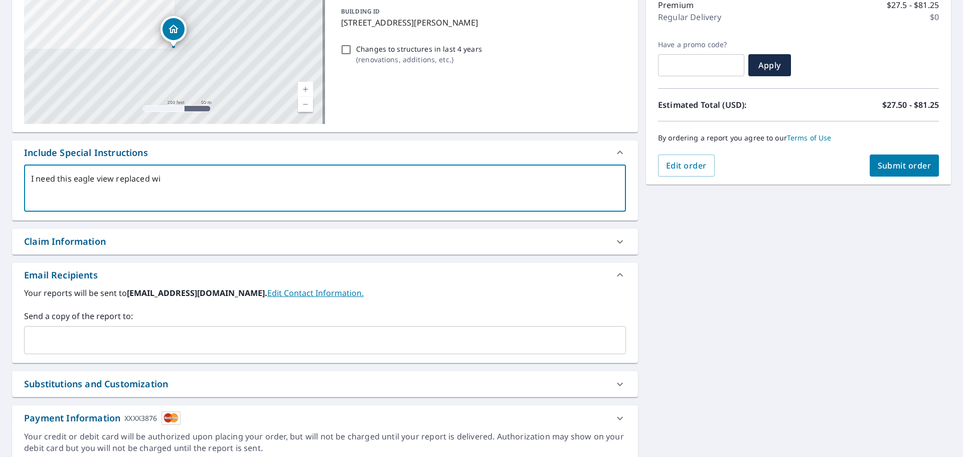
type textarea "x"
type textarea "I need this eagle view replaced with"
type textarea "x"
type textarea "I need this eagle view replaced with"
type textarea "x"
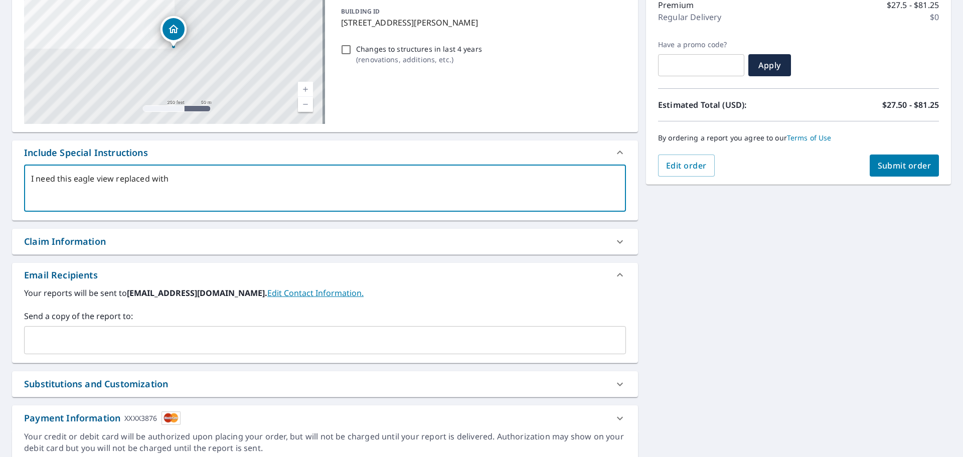
type textarea "I need this eagle view replaced with t"
type textarea "x"
type textarea "I need this eagle view replaced with th"
type textarea "x"
type textarea "I need this eagle view replaced with the"
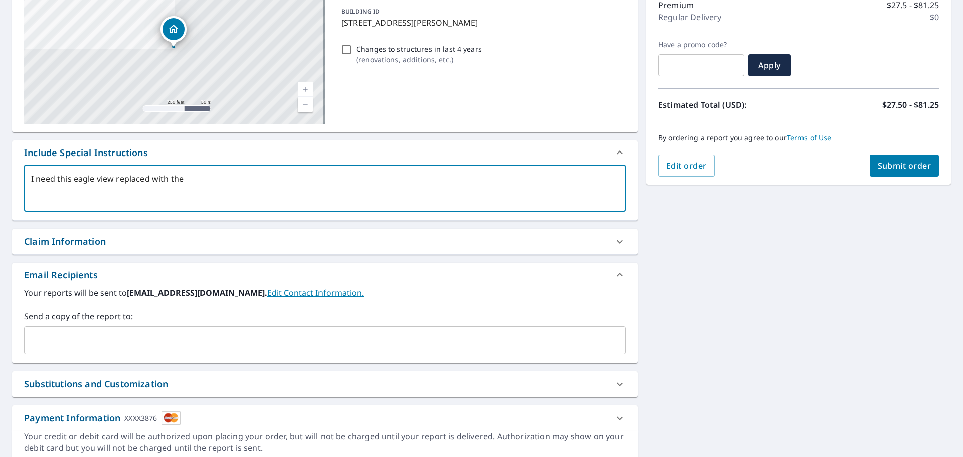
type textarea "x"
type textarea "I need this eagle view replaced with the"
type textarea "x"
type textarea "I need this eagle view replaced with the 1"
type textarea "x"
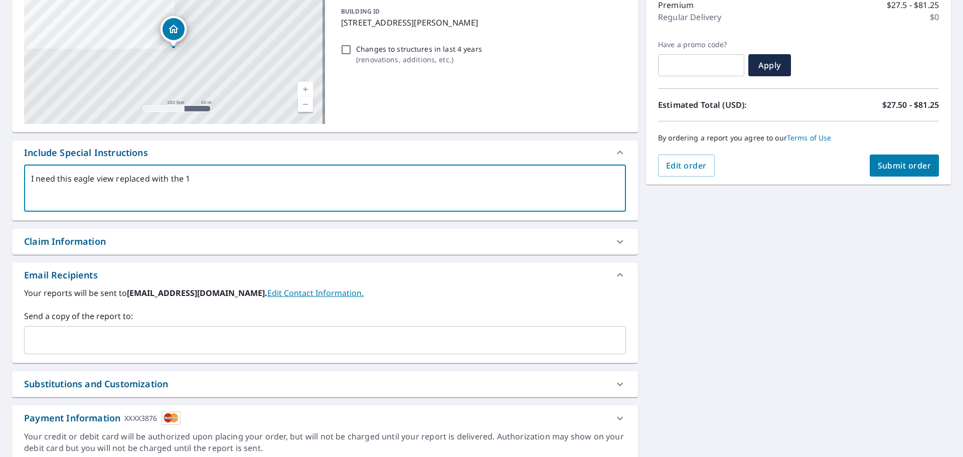
type textarea "I need this eagle view replaced with the 10"
type textarea "x"
type textarea "I need this eagle view replaced with the 105"
type textarea "x"
type textarea "I need this eagle view replaced with the 105"
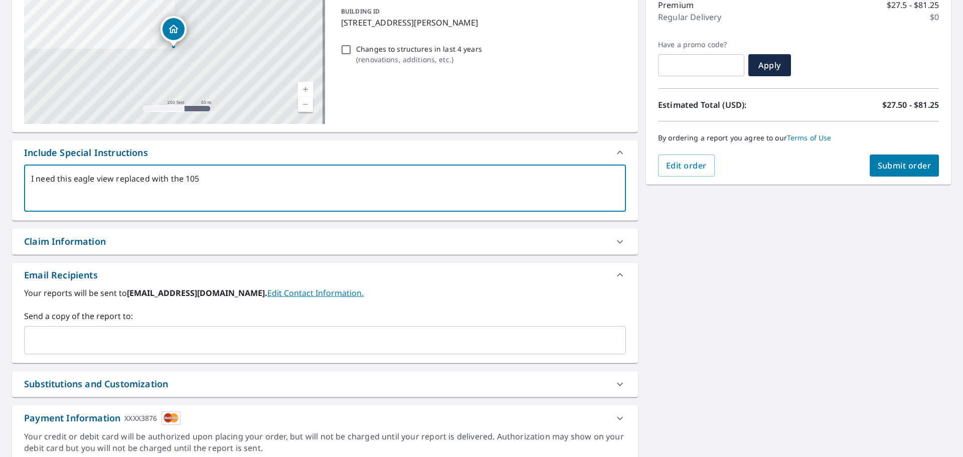
type textarea "x"
type textarea "I need this eagle view replaced with the 105 E"
type textarea "x"
type textarea "I need this eagle view replaced with the 105 E"
type textarea "x"
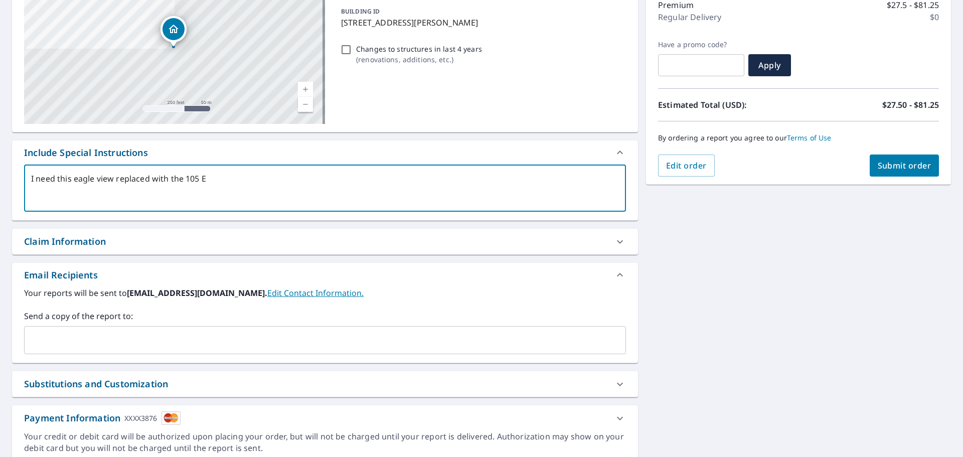
type textarea "I need this eagle view replaced with the 105 E s"
type textarea "x"
type textarea "I need this eagle view replaced with the 105 E"
type textarea "x"
type textarea "I need this eagle view replaced with the 105 E S"
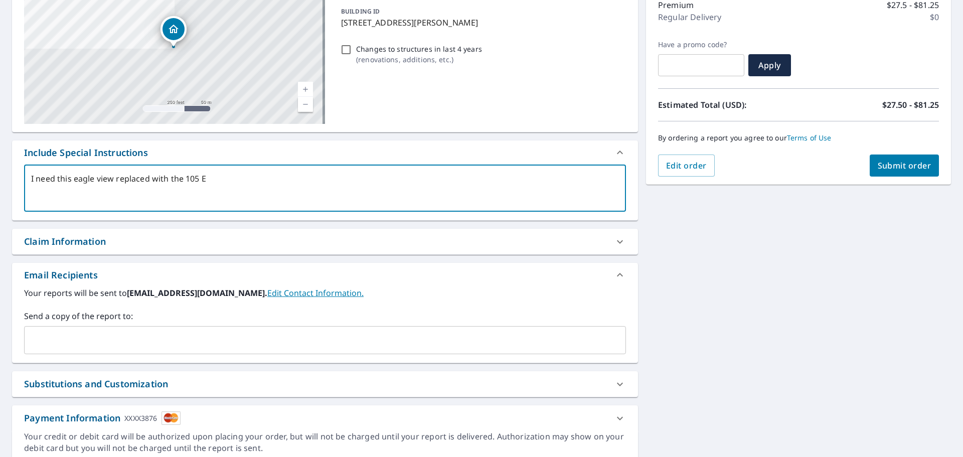
type textarea "x"
type textarea "I need this eagle view replaced with the 105 E S["
type textarea "x"
type textarea "I need this eagle view replaced with the 105 E S[r"
type textarea "x"
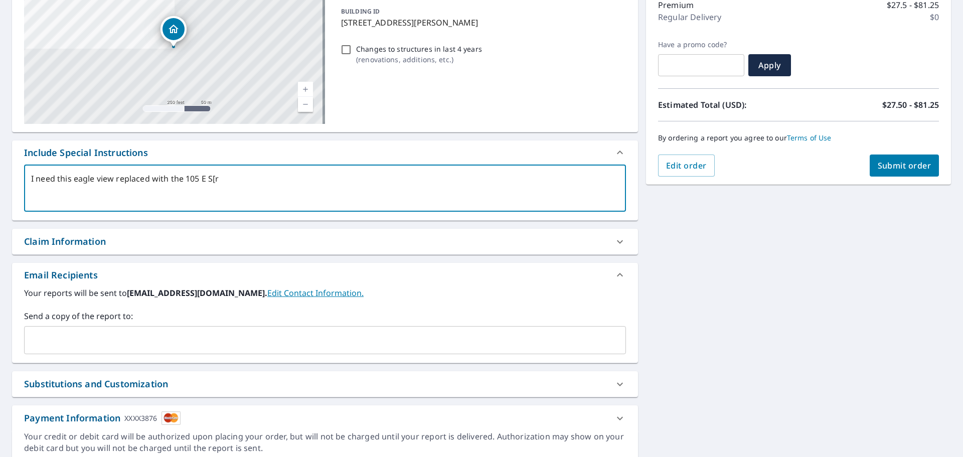
type textarea "I need this eagle view replaced with the 105 E S["
type textarea "x"
type textarea "I need this eagle view replaced with the 105 E S"
type textarea "x"
type textarea "I need this eagle view replaced with the 105 E Sp"
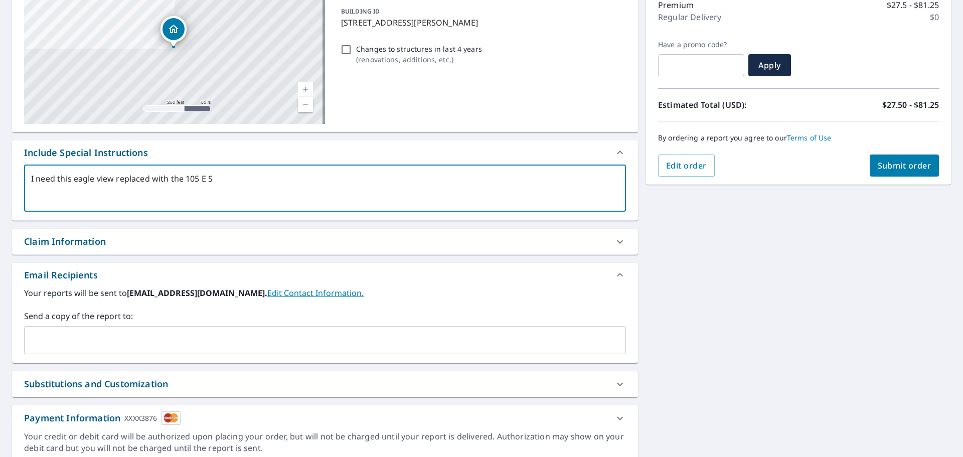
type textarea "x"
type textarea "I need this eagle view replaced with the 105 E Spr"
type textarea "x"
type textarea "I need this eagle view replaced with the 105 E Spri"
type textarea "x"
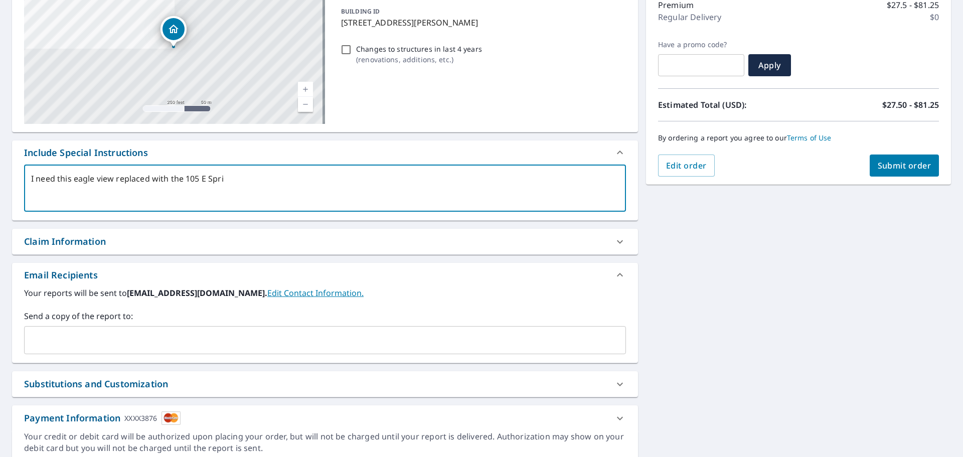
type textarea "I need this eagle view replaced with the 105 E Sprig"
type textarea "x"
type textarea "I need this eagle view replaced with the 105 E Sprig"
type textarea "x"
type textarea "I need this eagle view replaced with the 105 E Sprig"
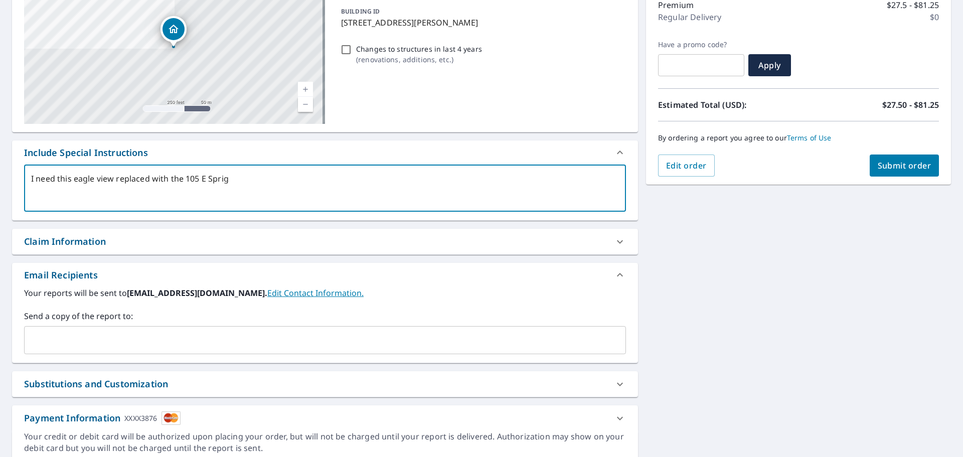
type textarea "x"
type textarea "I need this eagle view replaced with the 105 E Spri"
type textarea "x"
type textarea "I need this eagle view replaced with the 105 E Sprin"
type textarea "x"
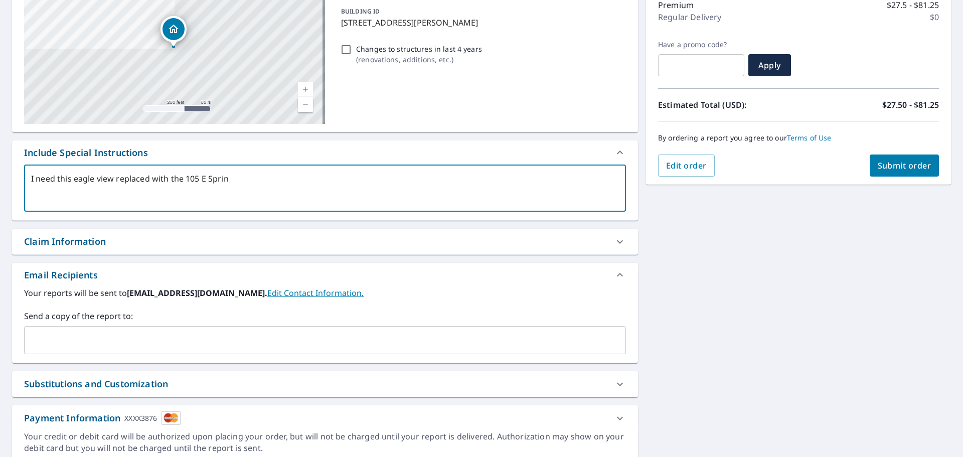
type textarea "I need this eagle view replaced with the 105 E Spring"
type textarea "x"
type textarea "I need this eagle view replaced with the 105 E Spring"
type textarea "x"
type textarea "I need this eagle view replaced with the 105 E Spring S"
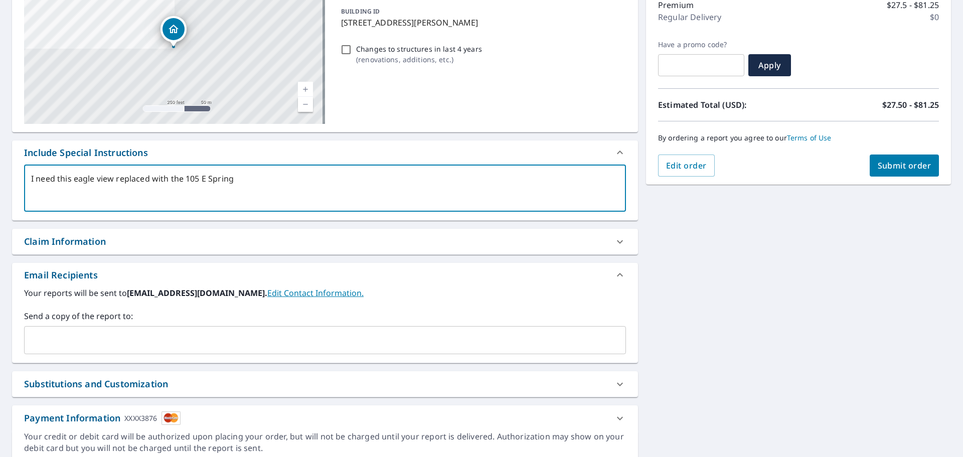
type textarea "x"
type textarea "I need this eagle view replaced with the [STREET_ADDRESS]"
type textarea "x"
type textarea "I need this eagle view replaced with the [STREET_ADDRESS]"
type textarea "x"
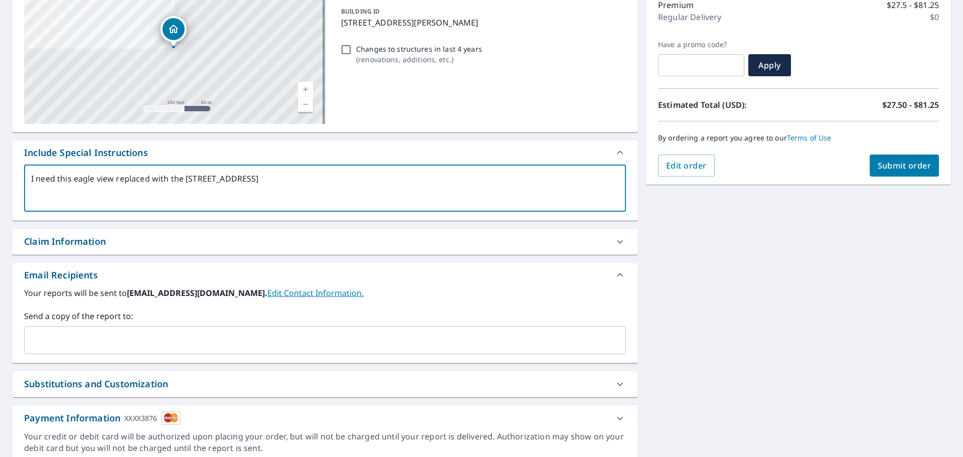
type textarea "I need this eagle view replaced with the [STREET_ADDRESS]"
type textarea "x"
type textarea "I need this eagle view replaced with the [STREET_ADDRESS]"
type textarea "x"
type textarea "I need this eagle view replaced with the [STREET_ADDRESS]"
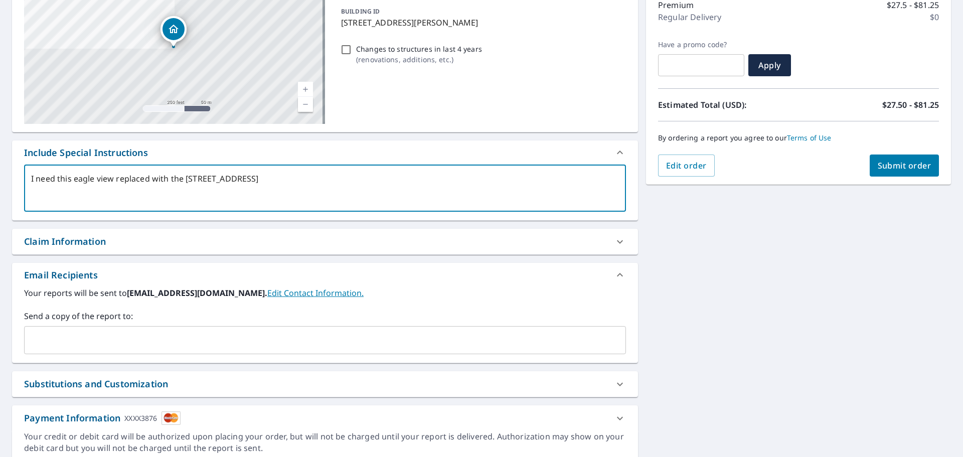
type textarea "x"
type textarea "I need this eagle view replaced with the [STREET_ADDRESS]"
type textarea "x"
type textarea "I need this eagle view replaced with the [STREET_ADDRESS]"
type textarea "x"
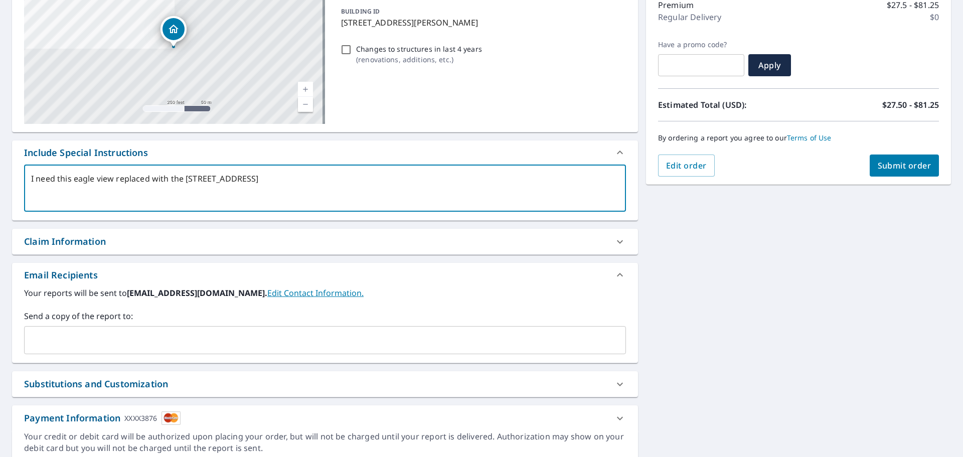
type textarea "I need this eagle view replaced with the [STREET_ADDRESS] Ad"
type textarea "x"
type textarea "I need this eagle view replaced with the [STREET_ADDRESS] Add"
type textarea "x"
type textarea "I need this eagle view replaced with the [STREET_ADDRESS] Addr"
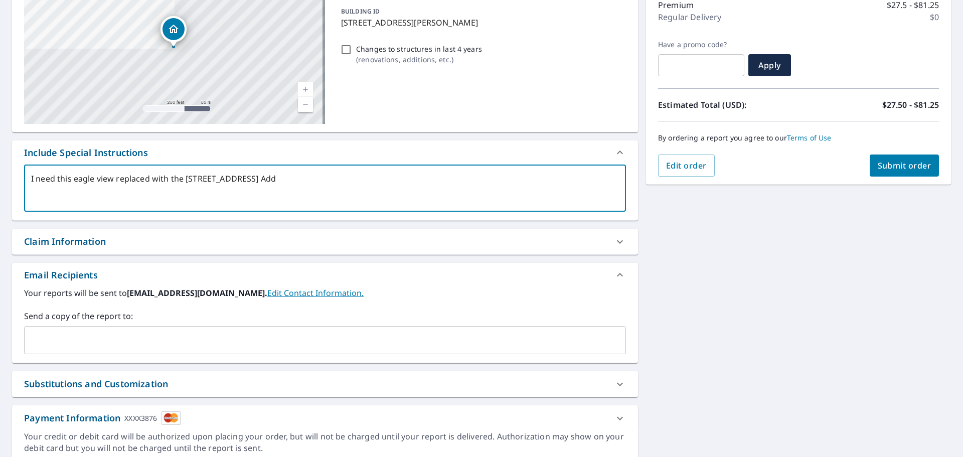
type textarea "x"
type textarea "I need this eagle view replaced with the [STREET_ADDRESS]"
type textarea "x"
type textarea "I need this eagle view replaced with the [STREET_ADDRESS] Addres"
type textarea "x"
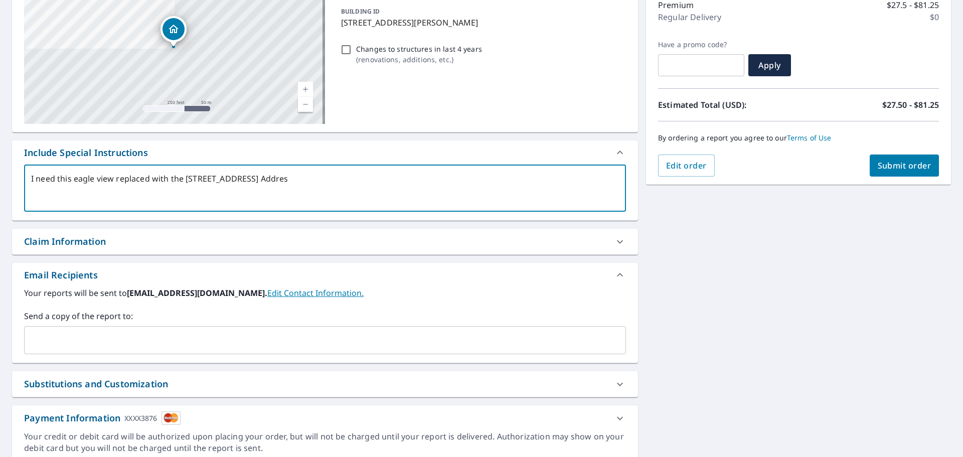
type textarea "I need this eagle view replaced with the [STREET_ADDRESS] Address"
type textarea "x"
type textarea "I need this eagle view replaced with the [STREET_ADDRESS] Address"
type textarea "x"
type textarea "I need this eagle view replaced with the [STREET_ADDRESS] Address p"
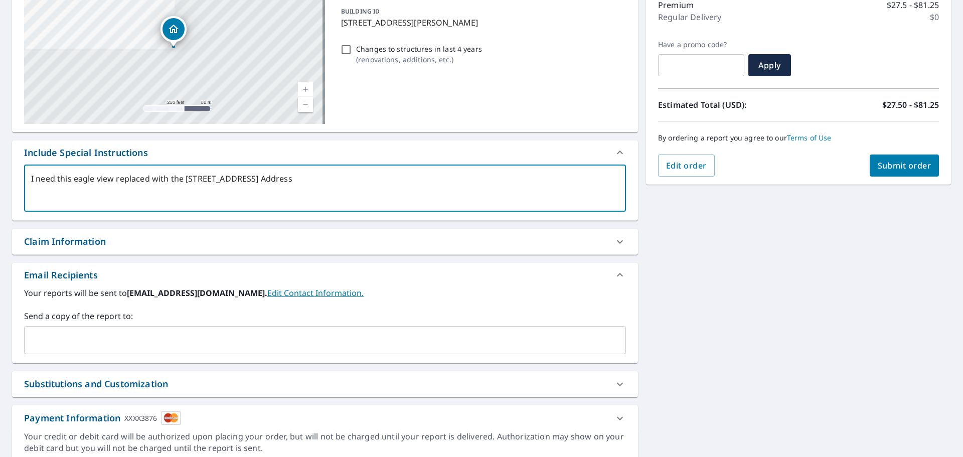
type textarea "x"
type textarea "I need this eagle view replaced with the [STREET_ADDRESS] Address pl"
type textarea "x"
type textarea "I need this eagle view replaced with the [STREET_ADDRESS] Address ple"
type textarea "x"
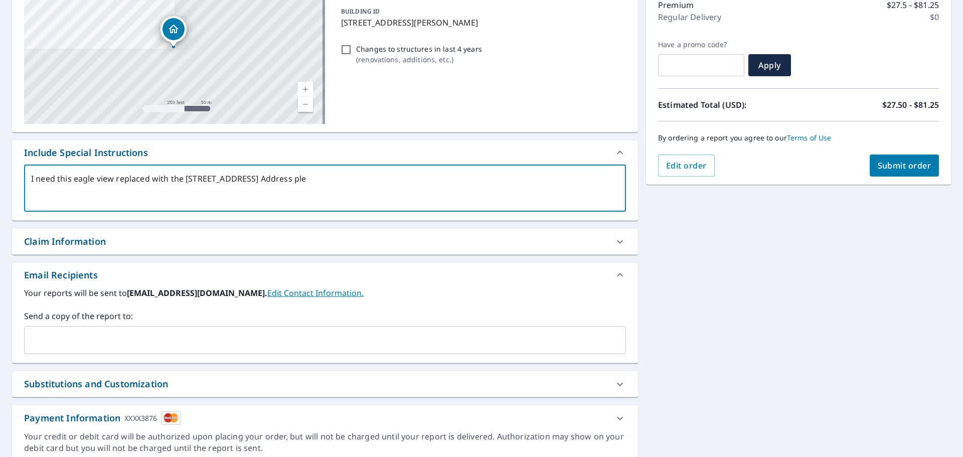
type textarea "I need this eagle view replaced with the [STREET_ADDRESS] Address plea"
type textarea "x"
type textarea "I need this eagle view replaced with the [STREET_ADDRESS] Address pleas"
type textarea "x"
type textarea "I need this eagle view replaced with the [STREET_ADDRESS] Address please"
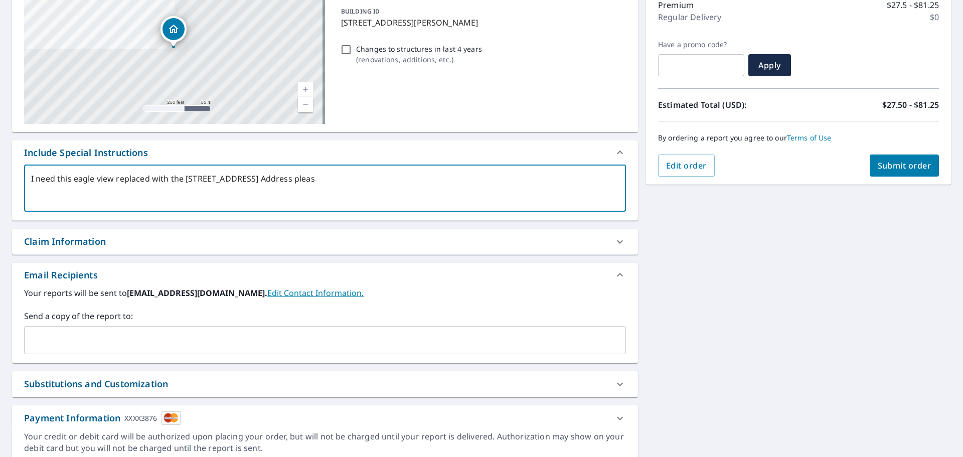
type textarea "x"
type textarea "I need this eagle view replaced with the [STREET_ADDRESS] Address please."
type textarea "x"
type textarea "I need this eagle view replaced with the [STREET_ADDRESS] Address please."
type textarea "x"
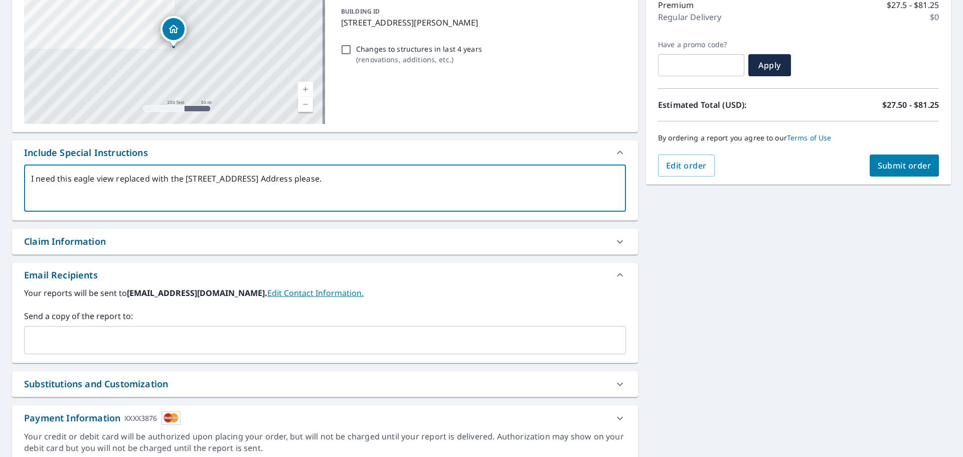
click at [65, 350] on div "​" at bounding box center [325, 340] width 602 height 28
type textarea "I need this eagle view replaced with the [STREET_ADDRESS] Address please."
type textarea "x"
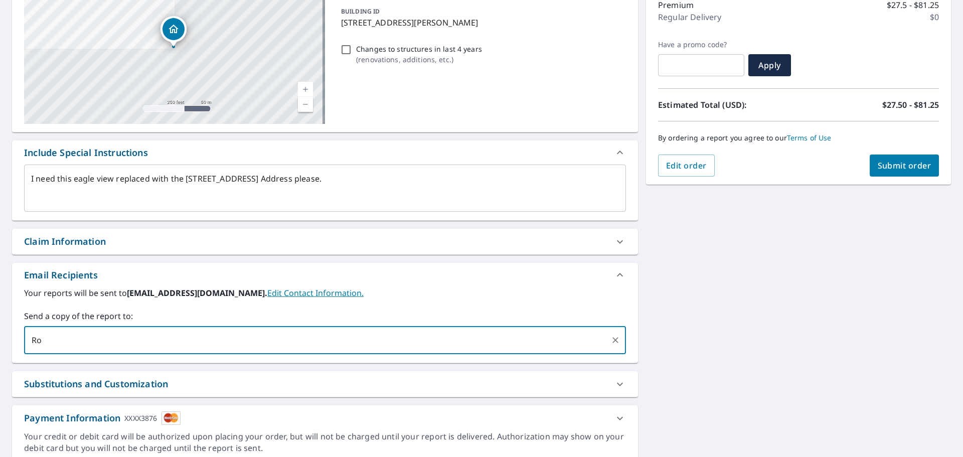
type input "R"
type input "[EMAIL_ADDRESS][DOMAIN_NAME]"
type textarea "x"
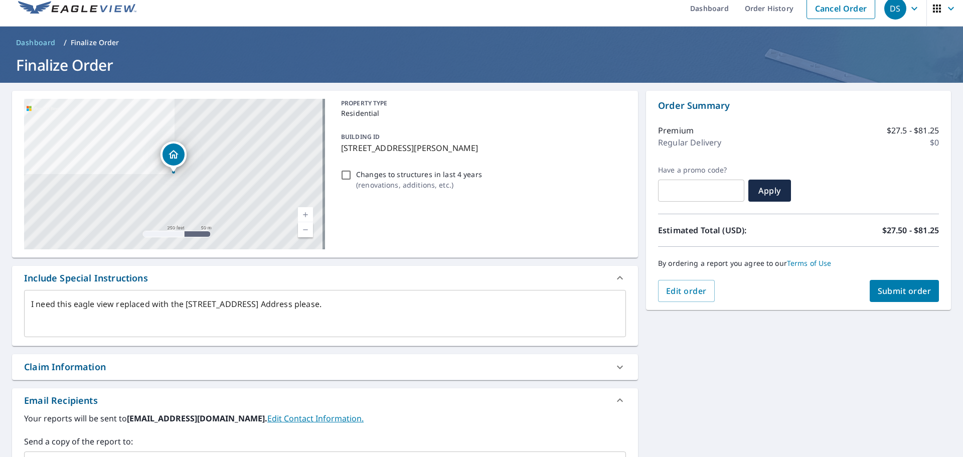
scroll to position [11, 0]
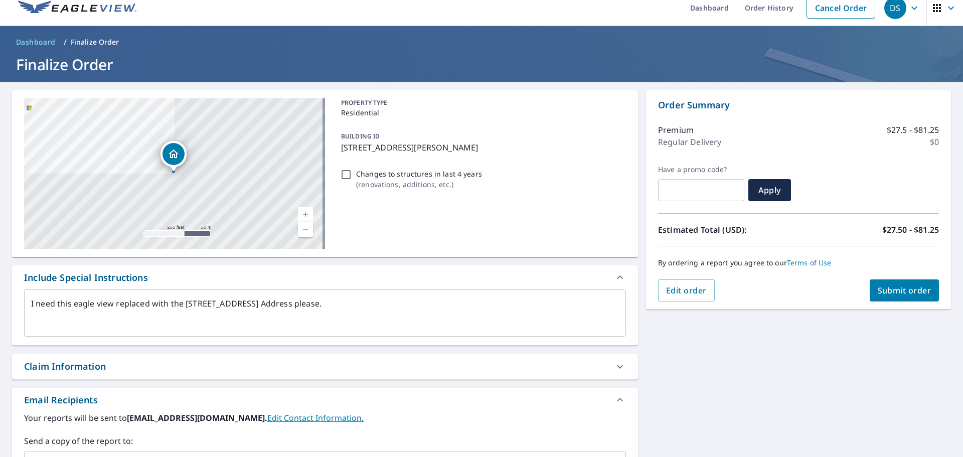
click at [898, 294] on span "Submit order" at bounding box center [905, 290] width 54 height 11
type textarea "x"
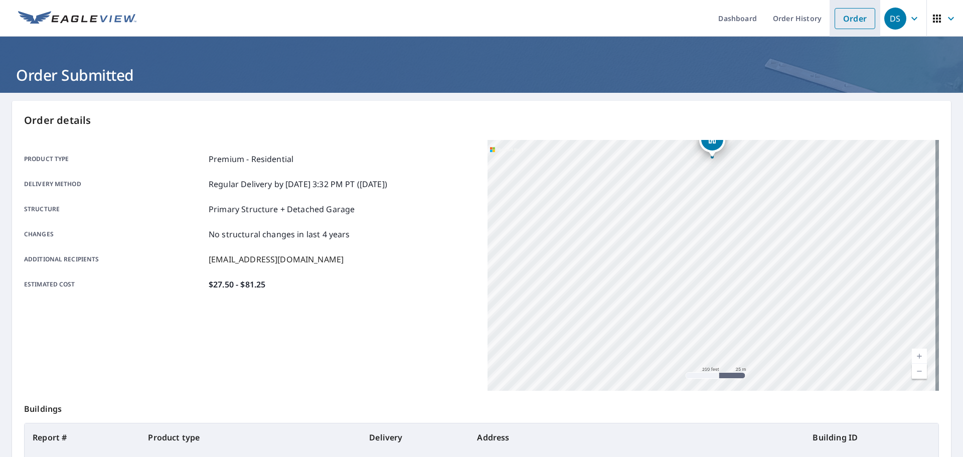
click at [843, 21] on link "Order" at bounding box center [855, 18] width 41 height 21
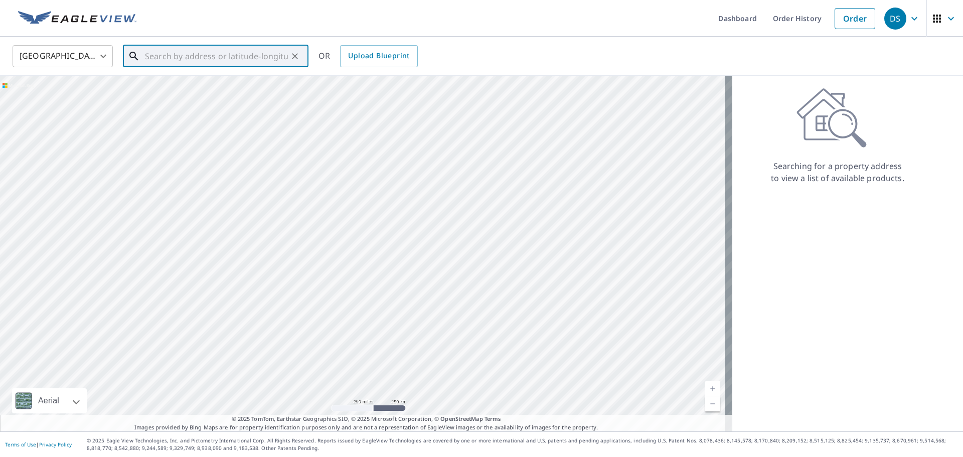
click at [171, 56] on input "text" at bounding box center [216, 56] width 143 height 28
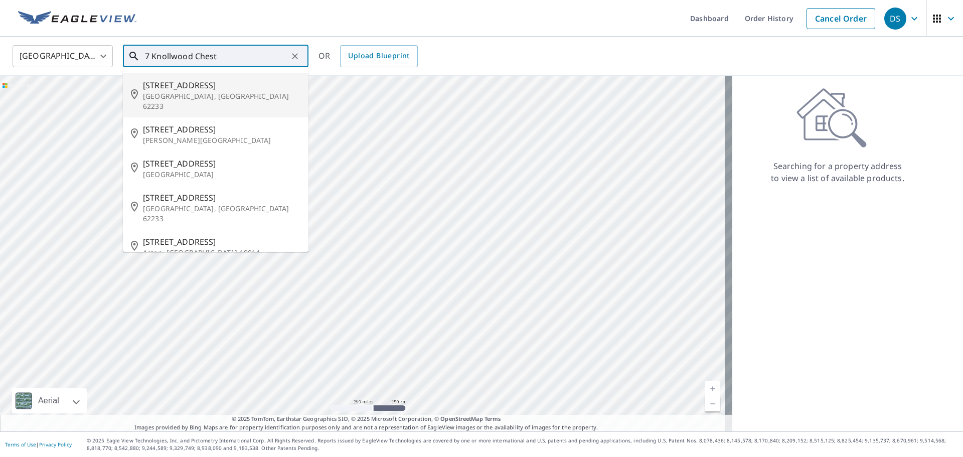
click at [189, 84] on span "[STREET_ADDRESS]" at bounding box center [222, 85] width 158 height 12
type input "[STREET_ADDRESS][PERSON_NAME]"
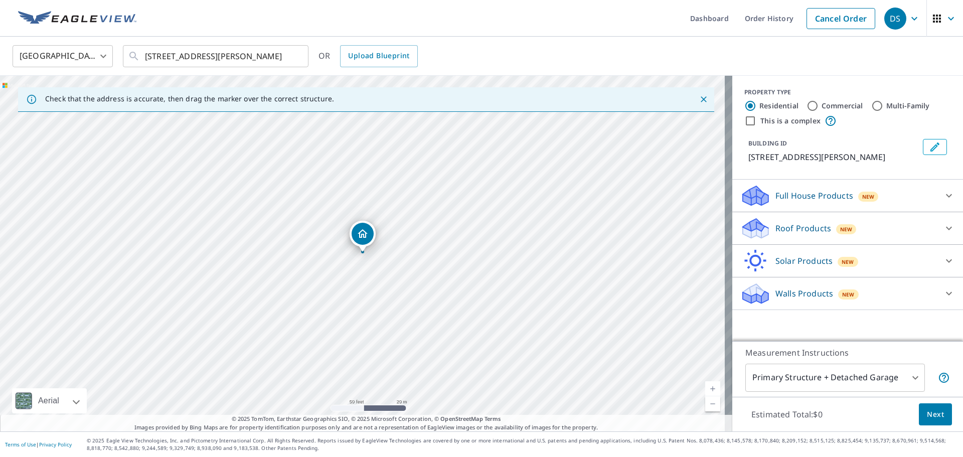
click at [917, 222] on div "Roof Products New" at bounding box center [839, 229] width 197 height 24
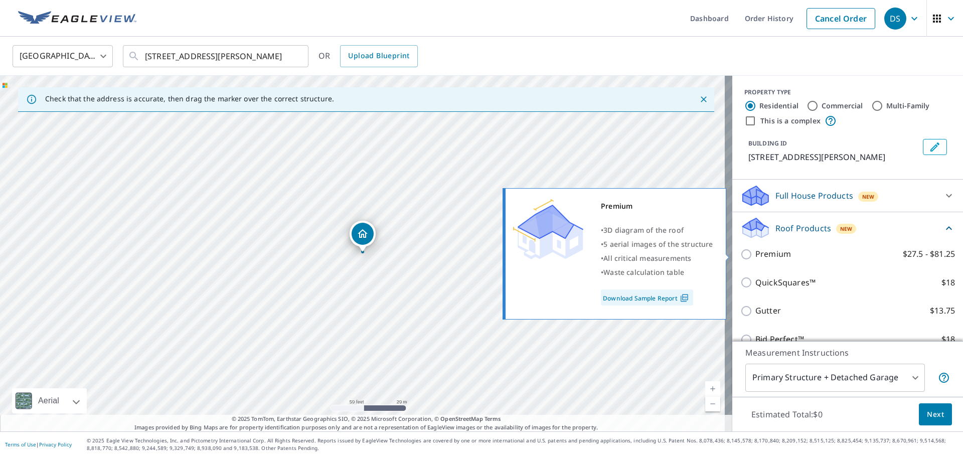
click at [741, 255] on input "Premium $27.5 - $81.25" at bounding box center [748, 254] width 15 height 12
checkbox input "true"
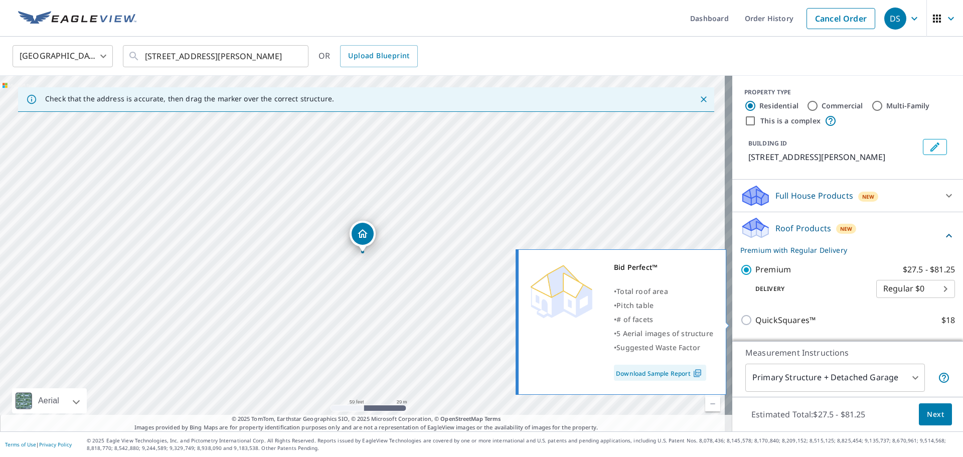
scroll to position [120, 0]
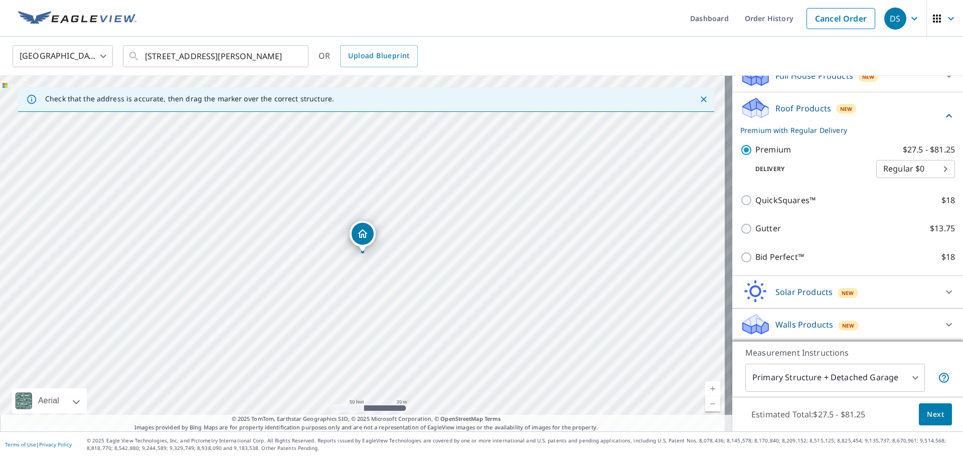
click at [930, 416] on span "Next" at bounding box center [935, 414] width 17 height 13
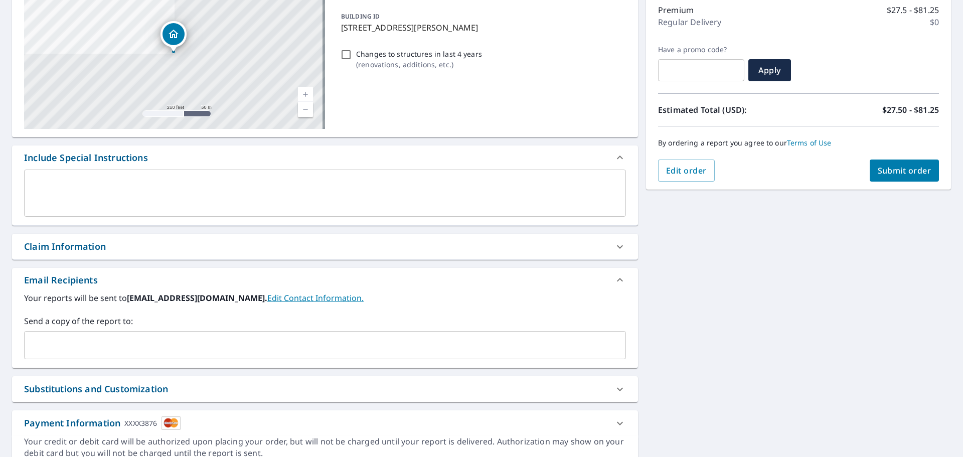
scroll to position [133, 0]
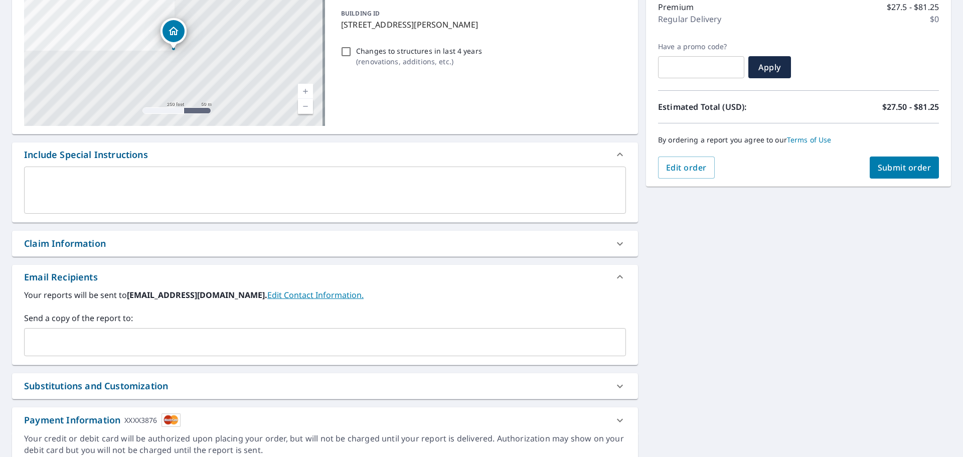
click at [66, 339] on input "text" at bounding box center [318, 342] width 578 height 19
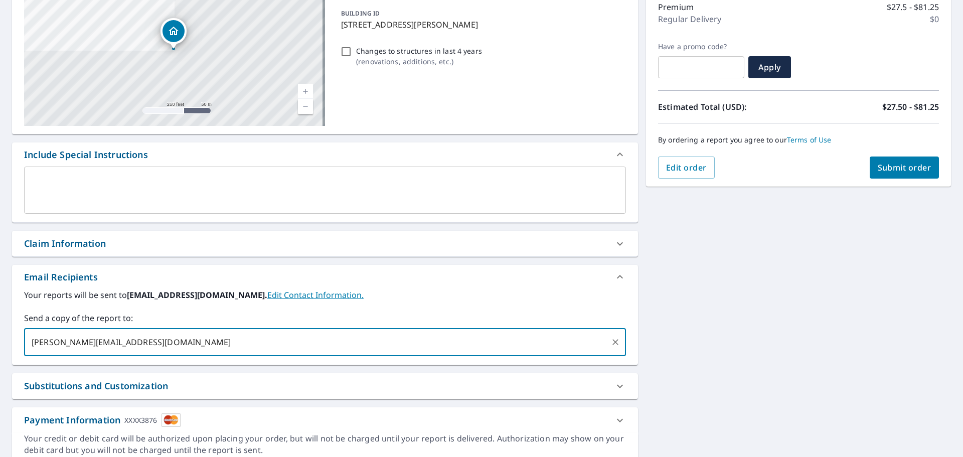
type input "[PERSON_NAME][EMAIL_ADDRESS][DOMAIN_NAME]"
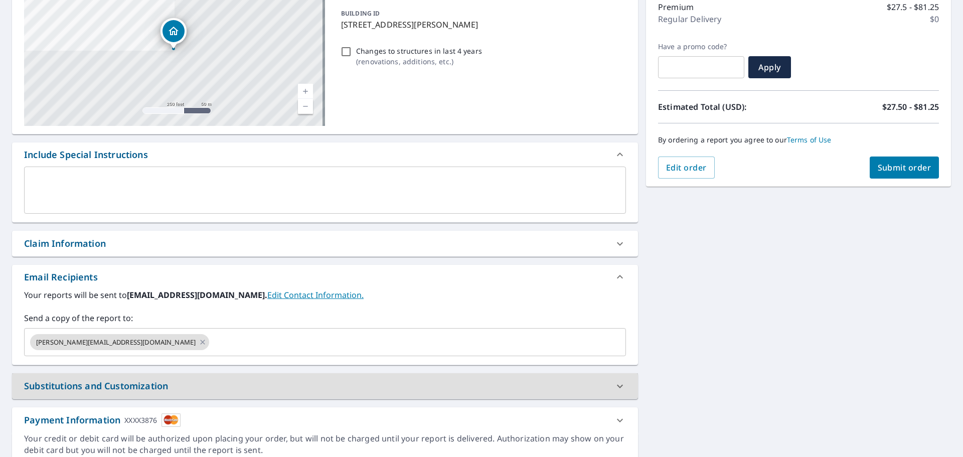
click at [882, 167] on span "Submit order" at bounding box center [905, 167] width 54 height 11
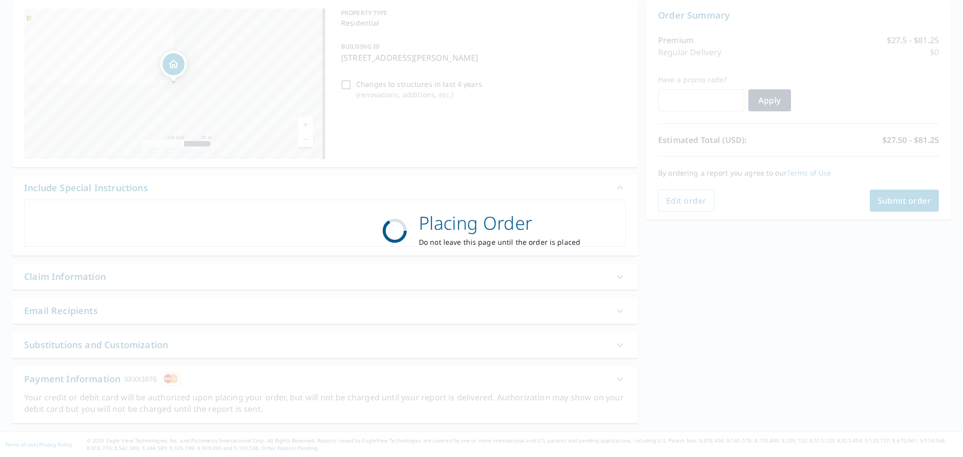
scroll to position [100, 0]
